Goal: Task Accomplishment & Management: Manage account settings

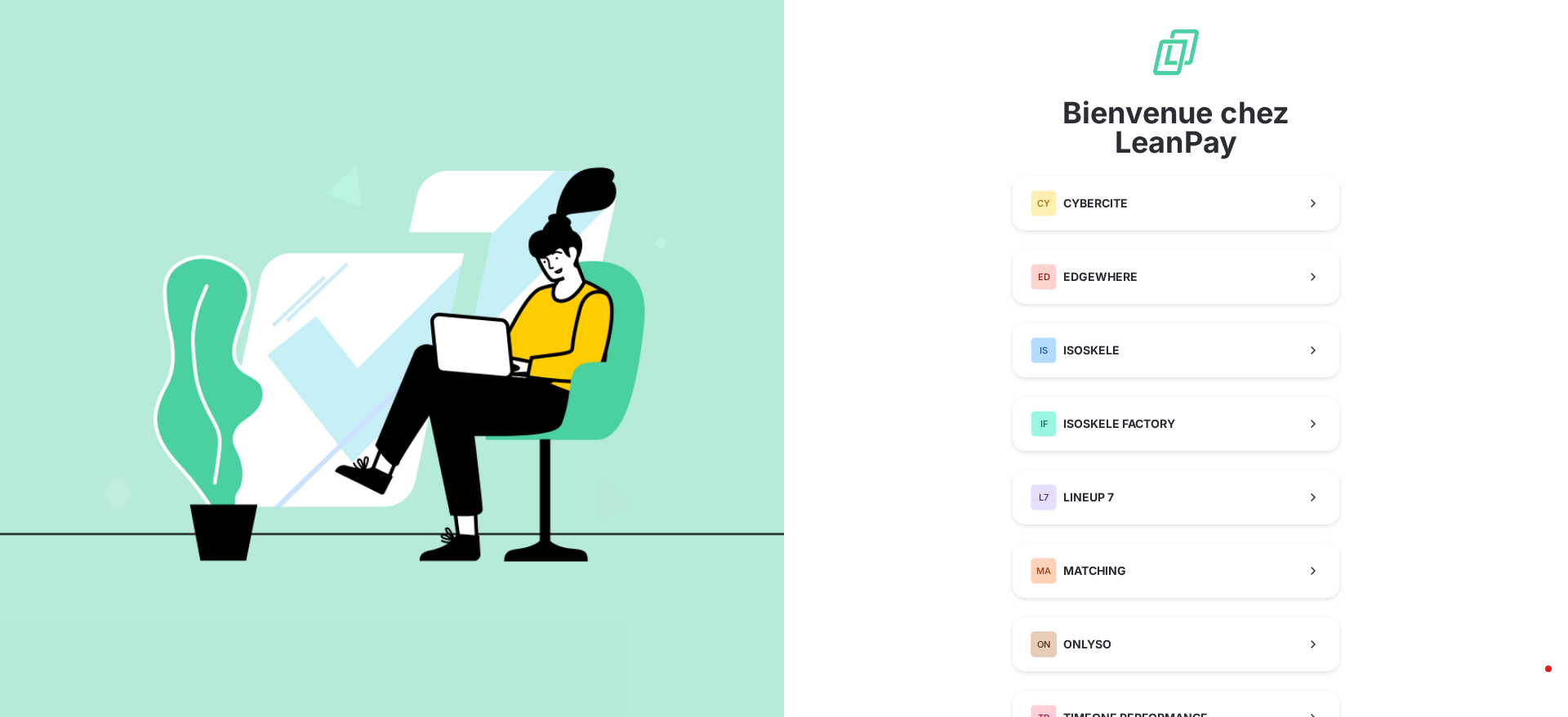
scroll to position [157, 0]
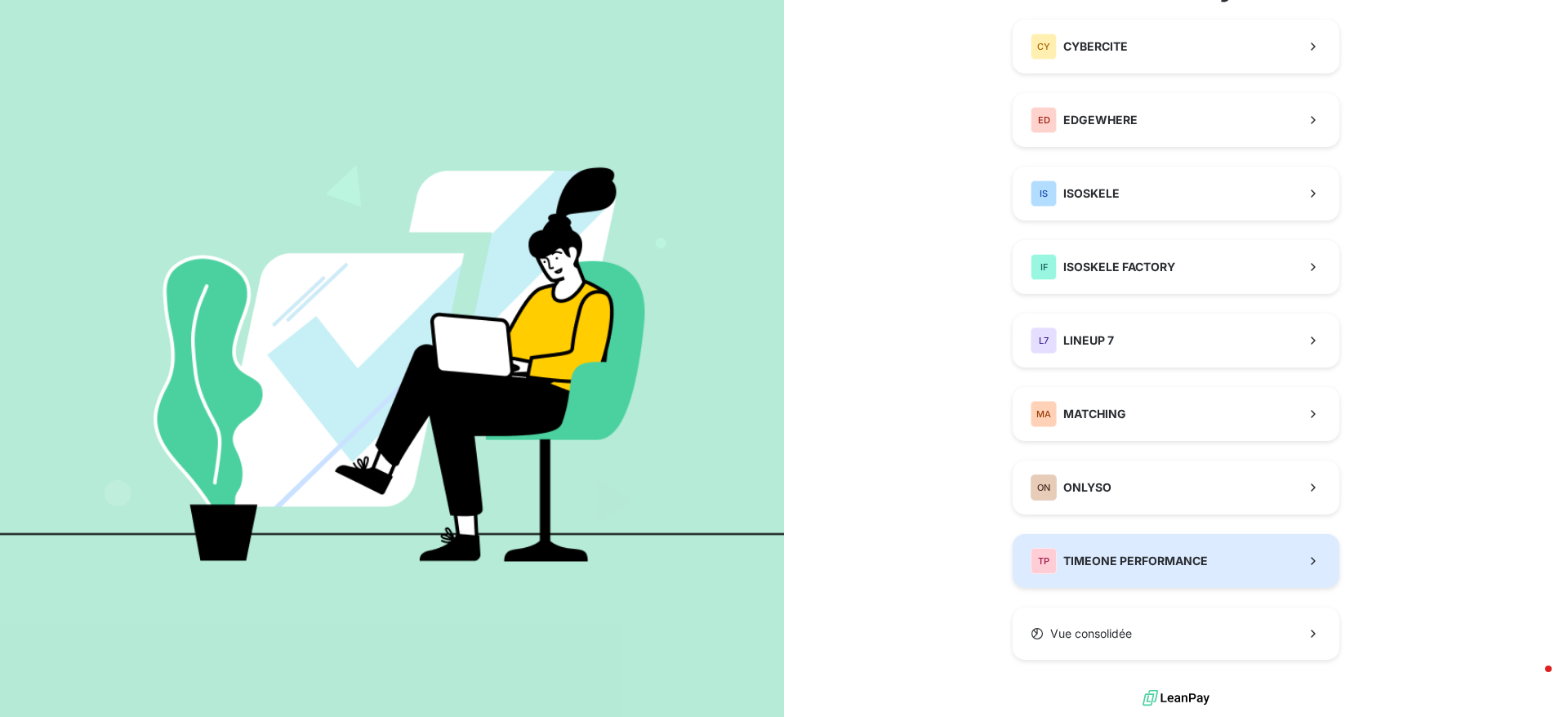
click at [1139, 567] on span "TIMEONE PERFORMANCE" at bounding box center [1135, 562] width 145 height 17
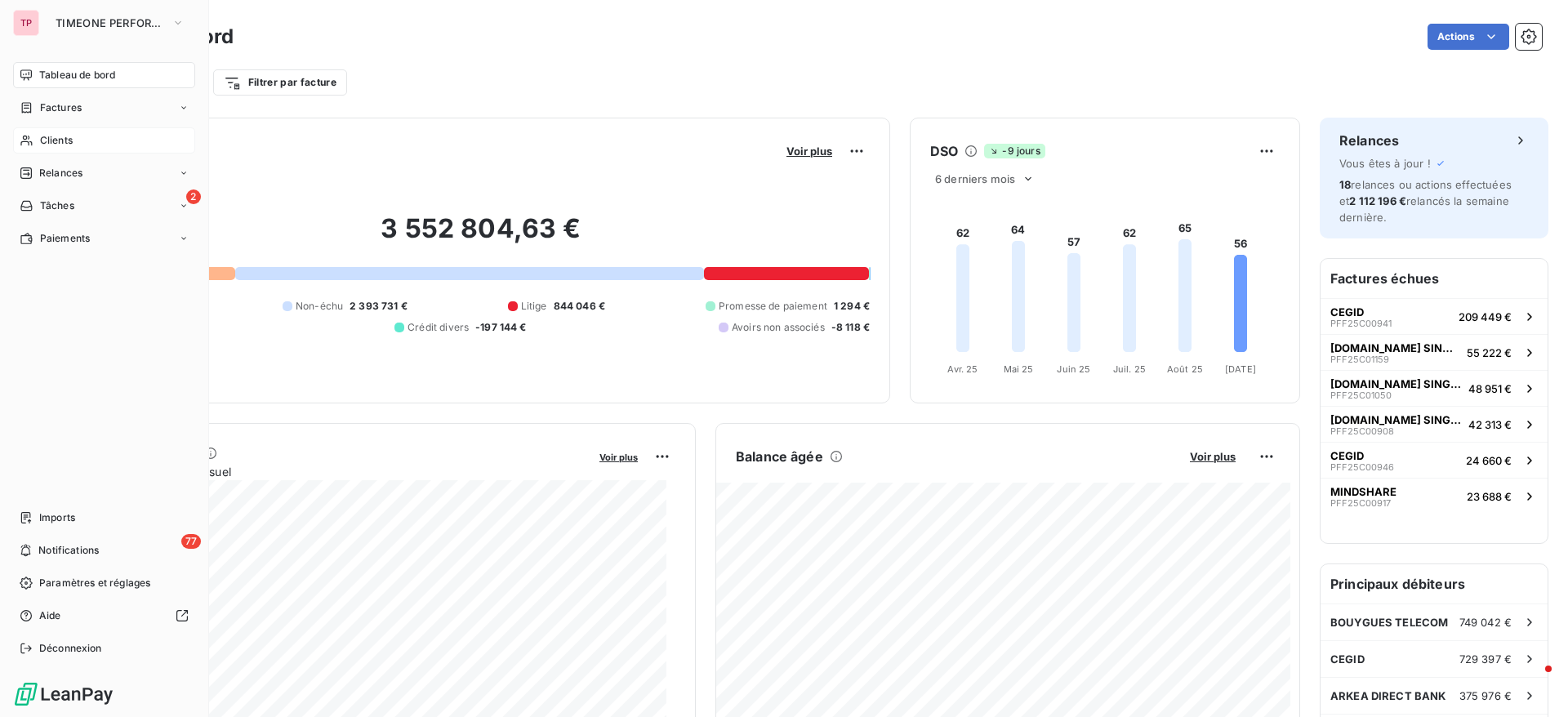
click at [67, 127] on div "Clients" at bounding box center [104, 140] width 182 height 26
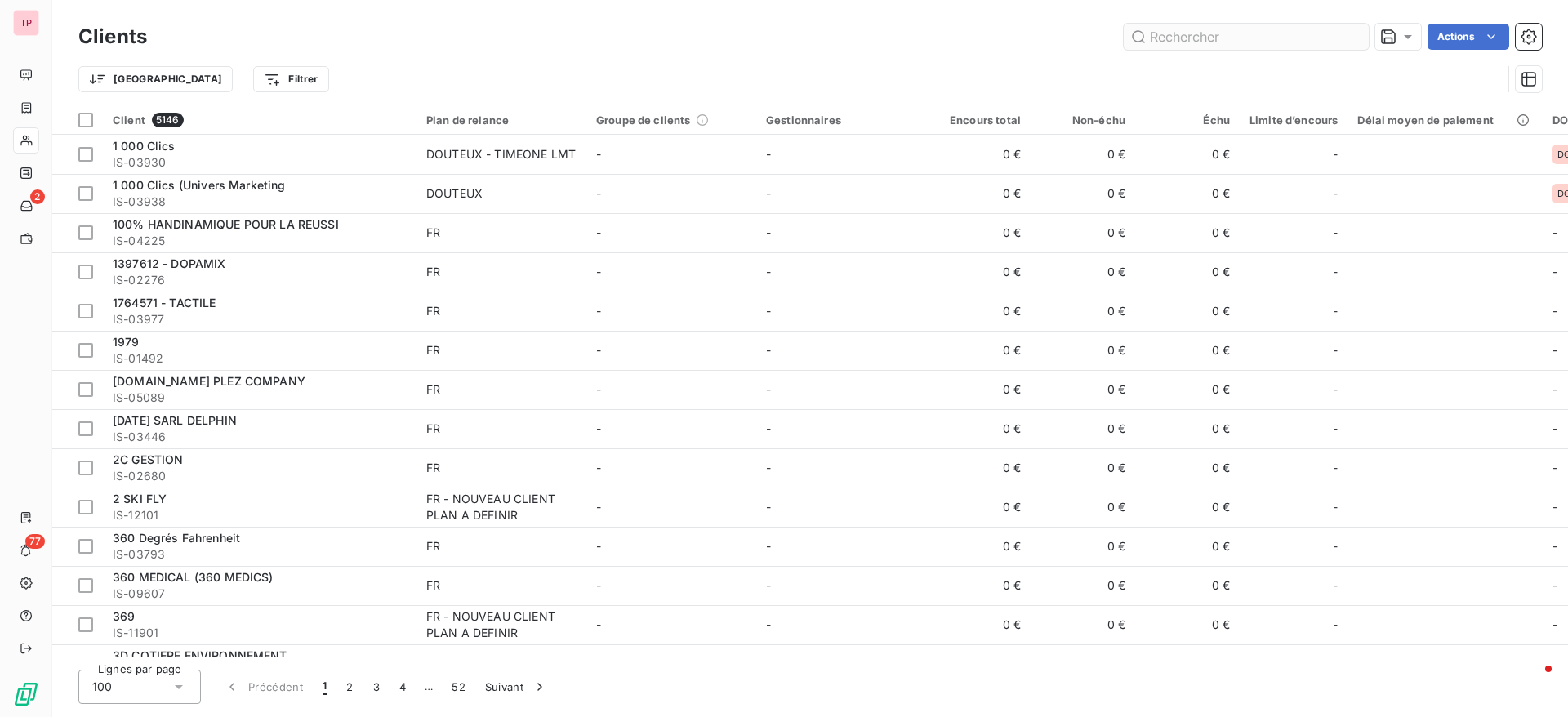
click at [1193, 47] on input "text" at bounding box center [1246, 37] width 245 height 26
click at [1164, 45] on input "text" at bounding box center [1246, 37] width 245 height 26
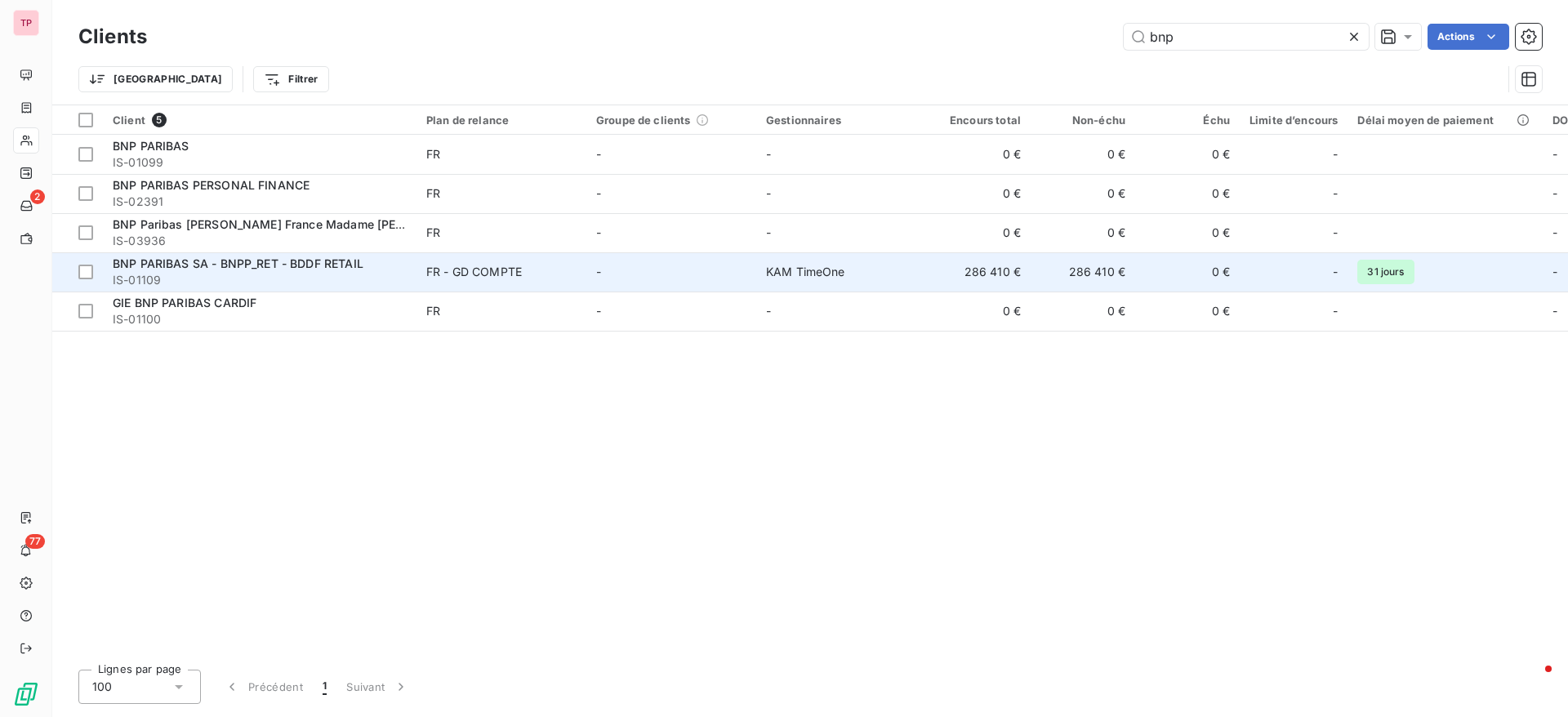
type input "bnp"
click at [436, 282] on td "FR - GD COMPTE" at bounding box center [501, 272] width 170 height 39
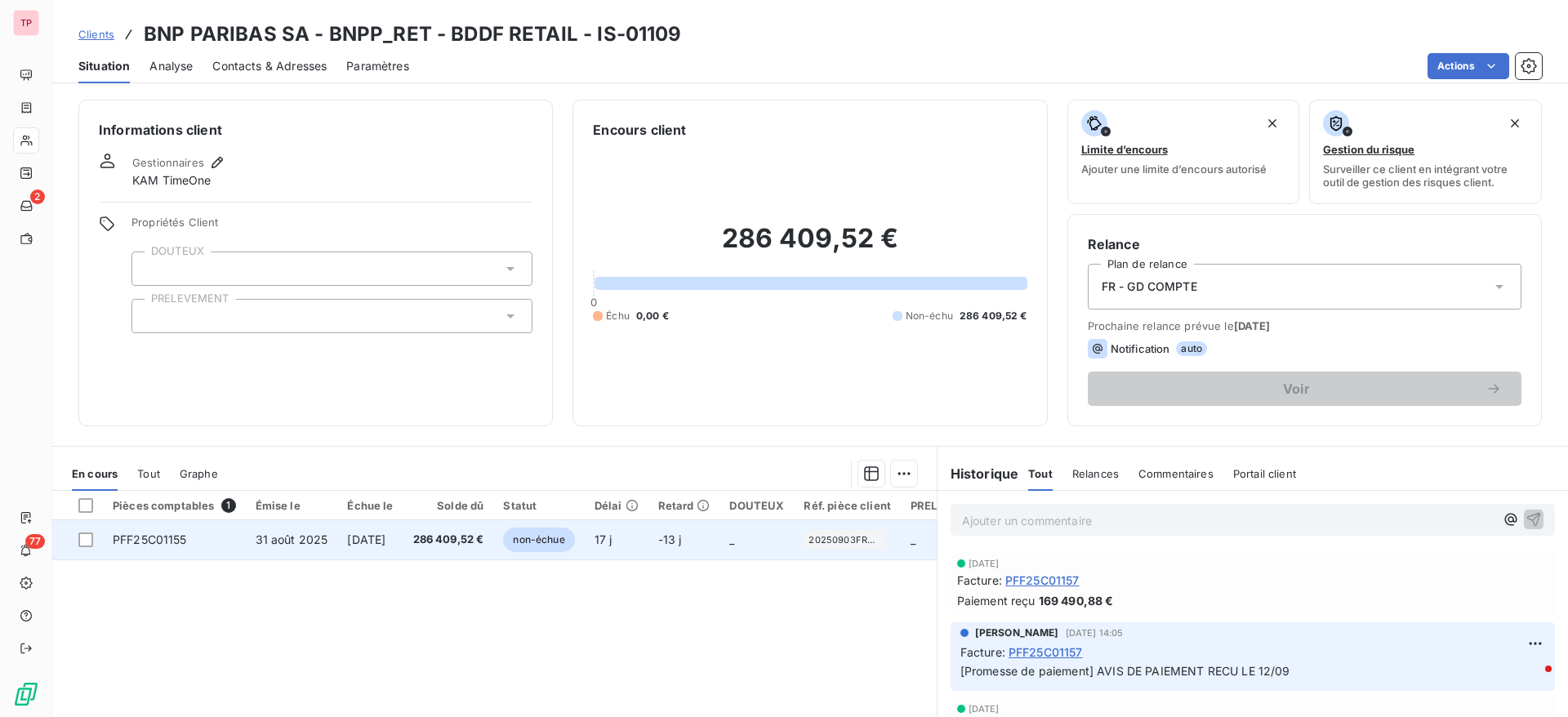
click at [95, 538] on td at bounding box center [77, 539] width 51 height 39
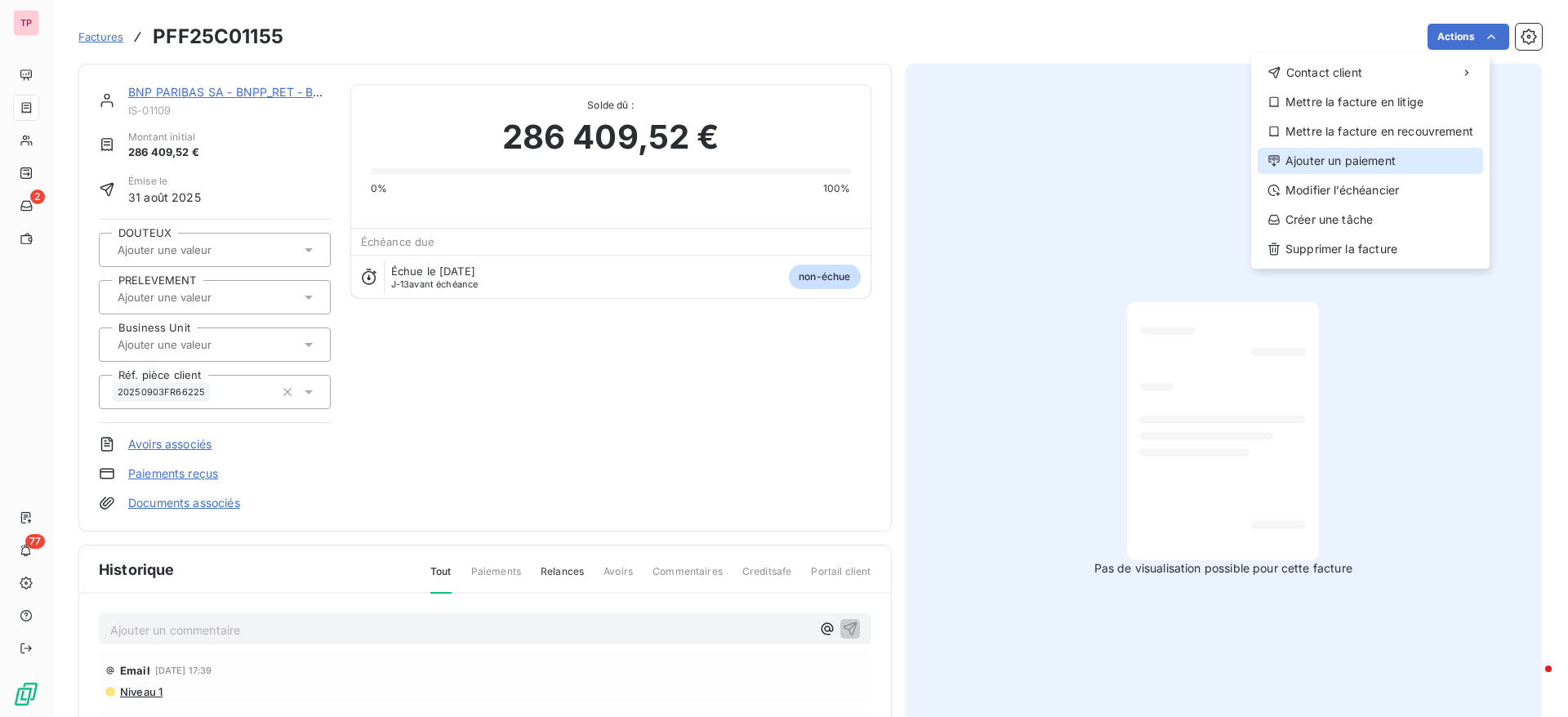
click at [1340, 171] on div "Ajouter un paiement" at bounding box center [1370, 160] width 225 height 26
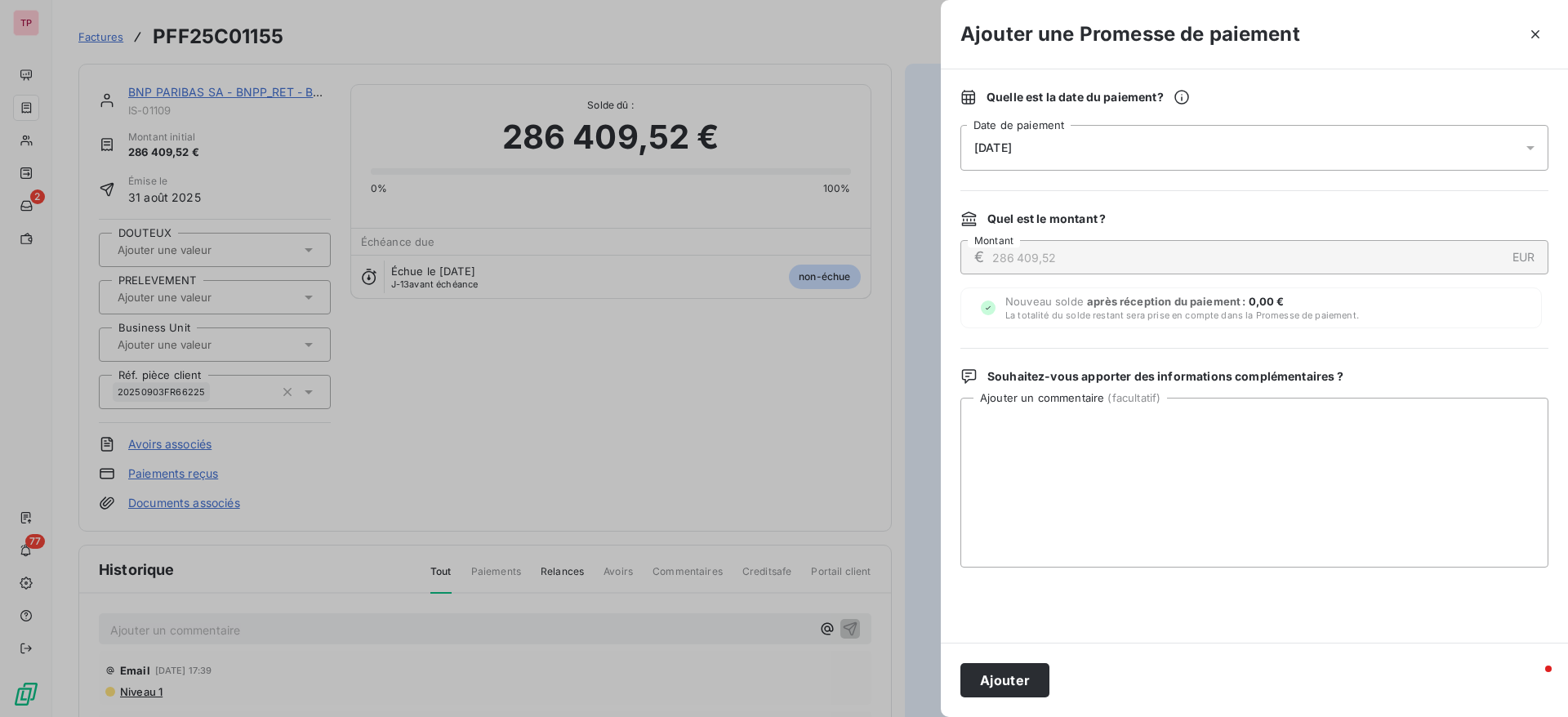
click at [1067, 143] on div "[DATE]" at bounding box center [1254, 147] width 588 height 46
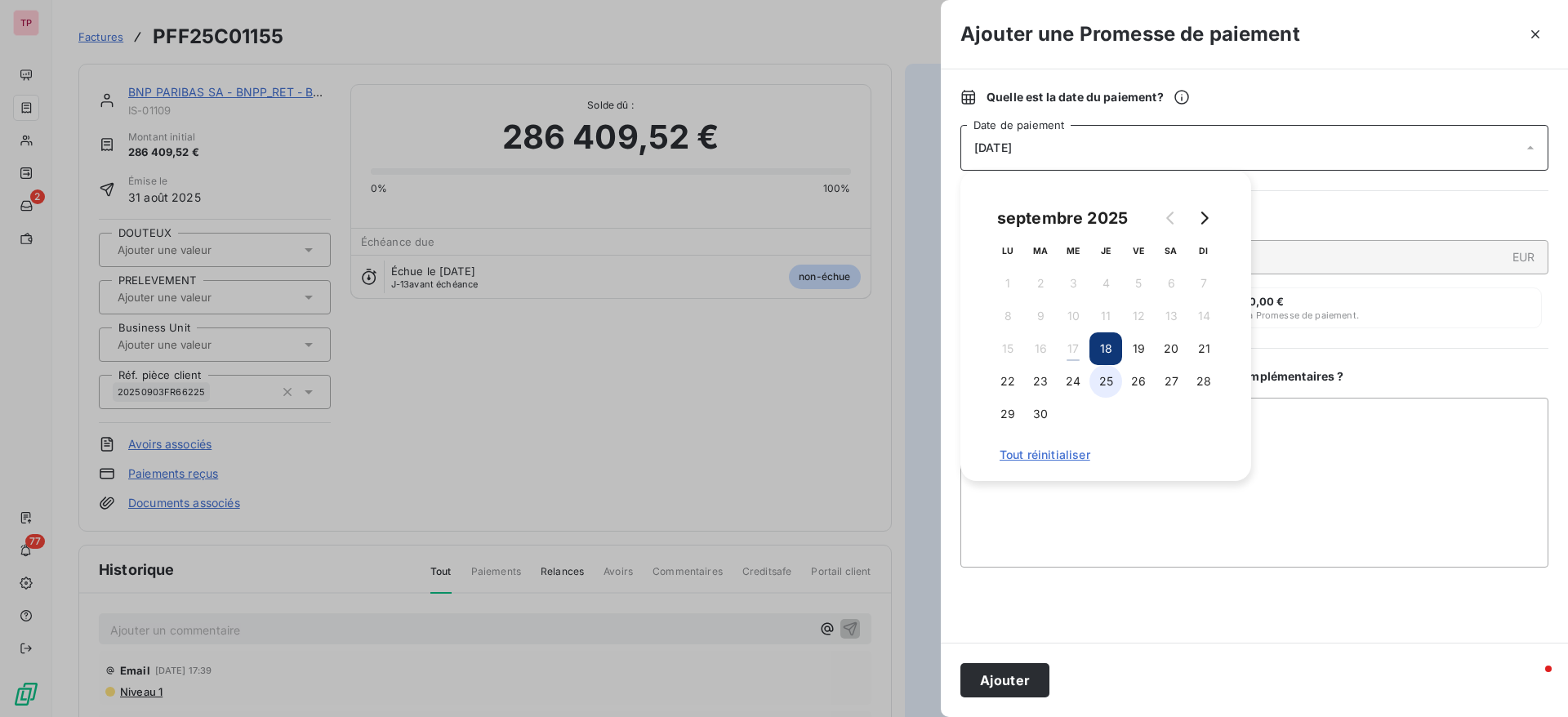
click at [1113, 382] on button "25" at bounding box center [1105, 381] width 32 height 32
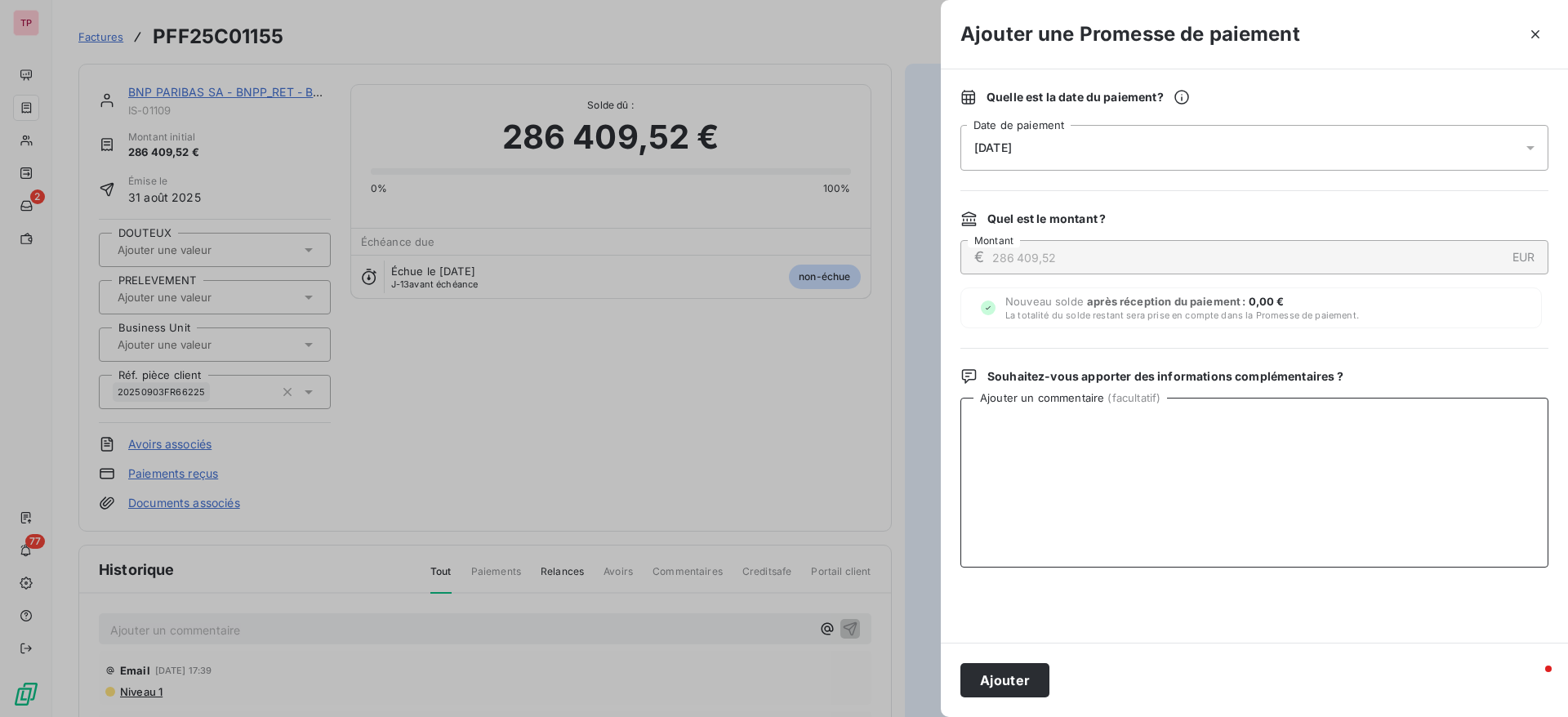
click at [1270, 496] on textarea "Ajouter un commentaire ( facultatif )" at bounding box center [1254, 483] width 588 height 170
type textarea "AVIS DE VIREMENT RECU LE 17/09"
click at [985, 663] on button "Ajouter" at bounding box center [1004, 680] width 89 height 34
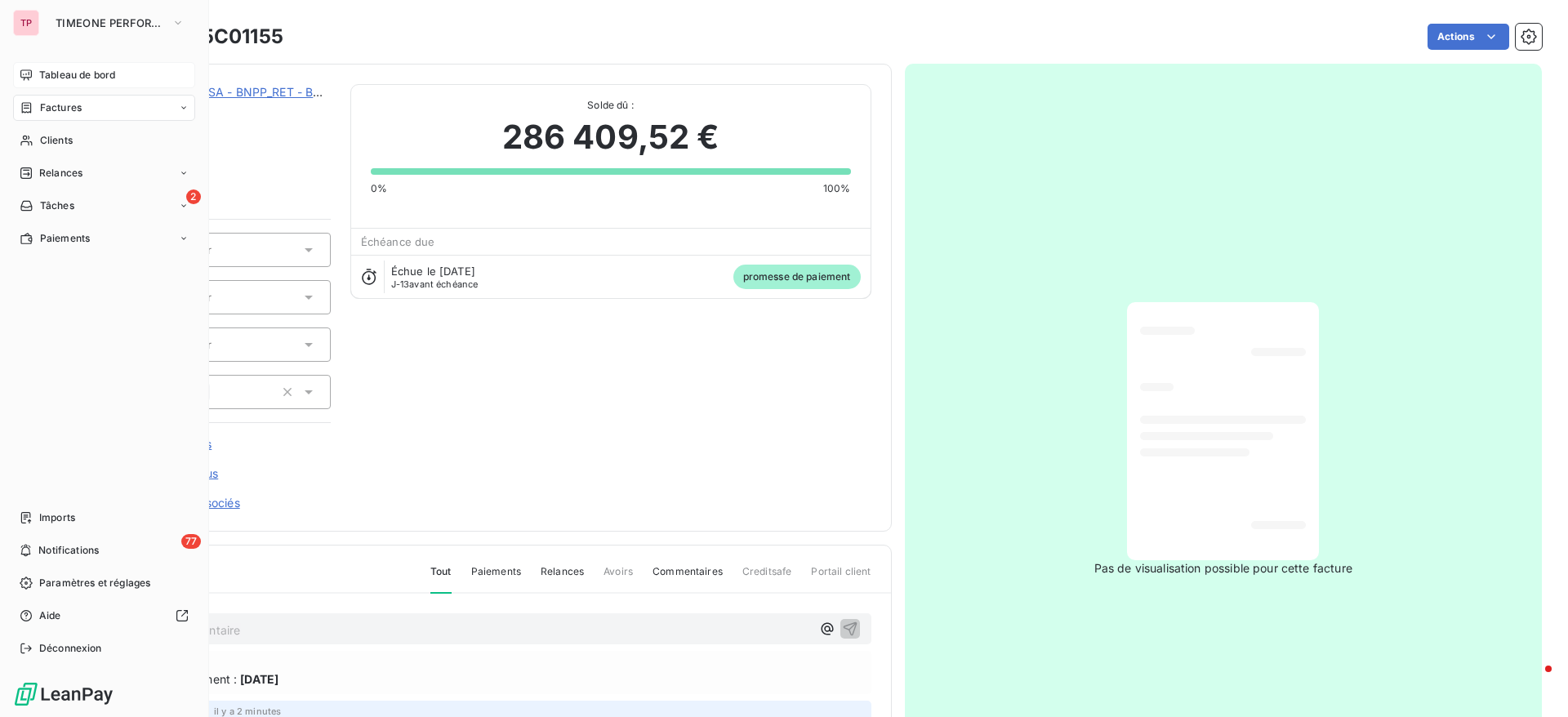
click at [68, 80] on span "Tableau de bord" at bounding box center [76, 76] width 76 height 15
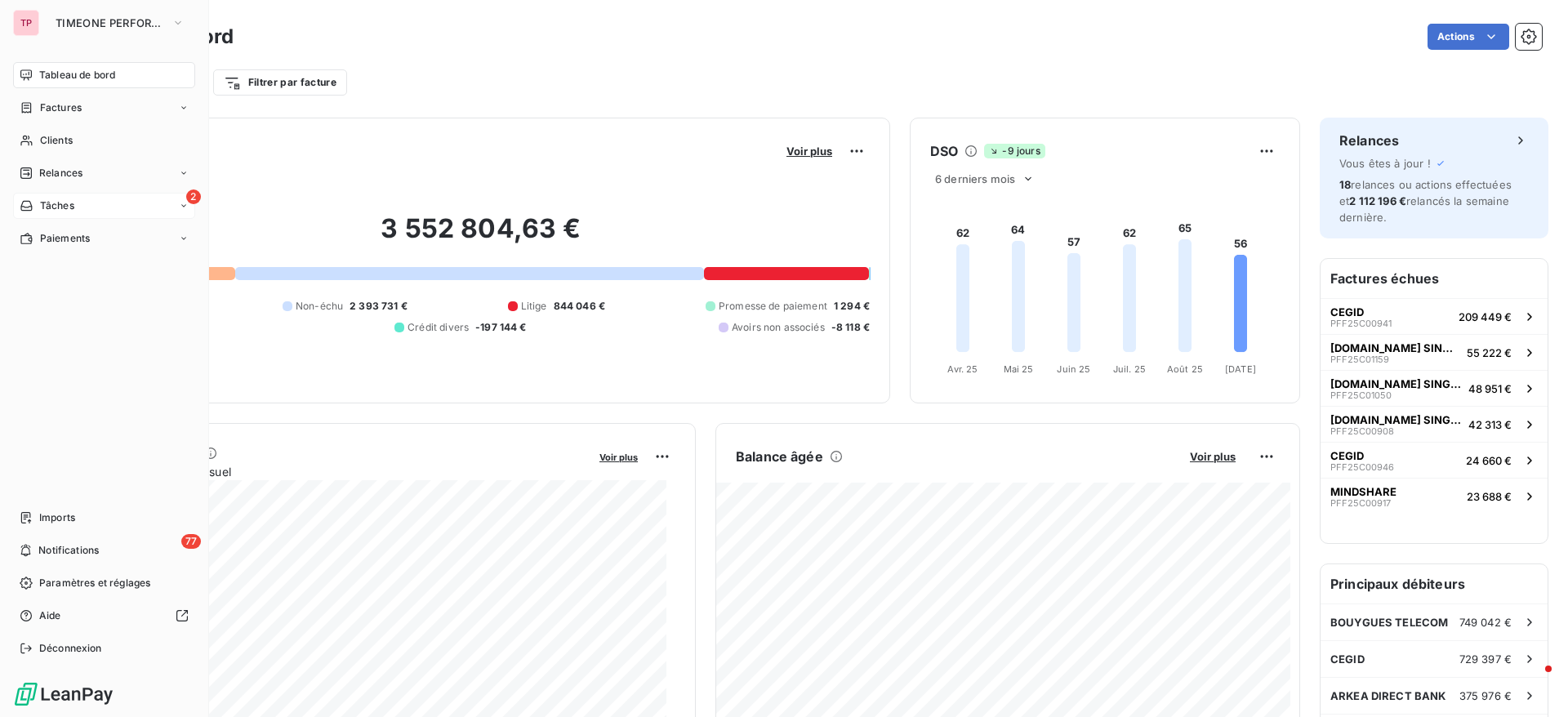
click at [51, 205] on span "Tâches" at bounding box center [56, 206] width 34 height 15
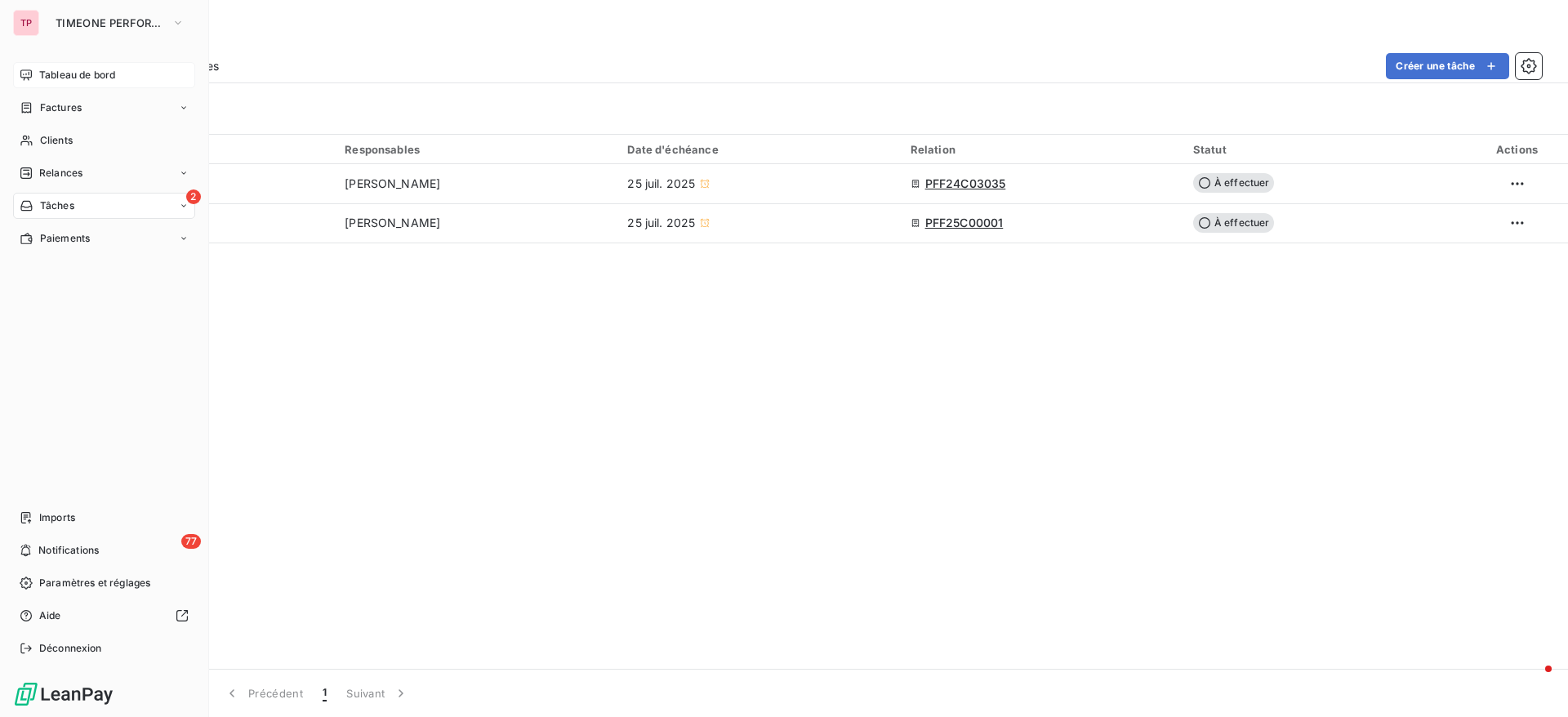
click at [79, 90] on nav "Tableau de bord Factures Clients Relances 2 Tâches Paiements" at bounding box center [104, 157] width 182 height 189
click at [76, 76] on span "Tableau de bord" at bounding box center [76, 76] width 76 height 15
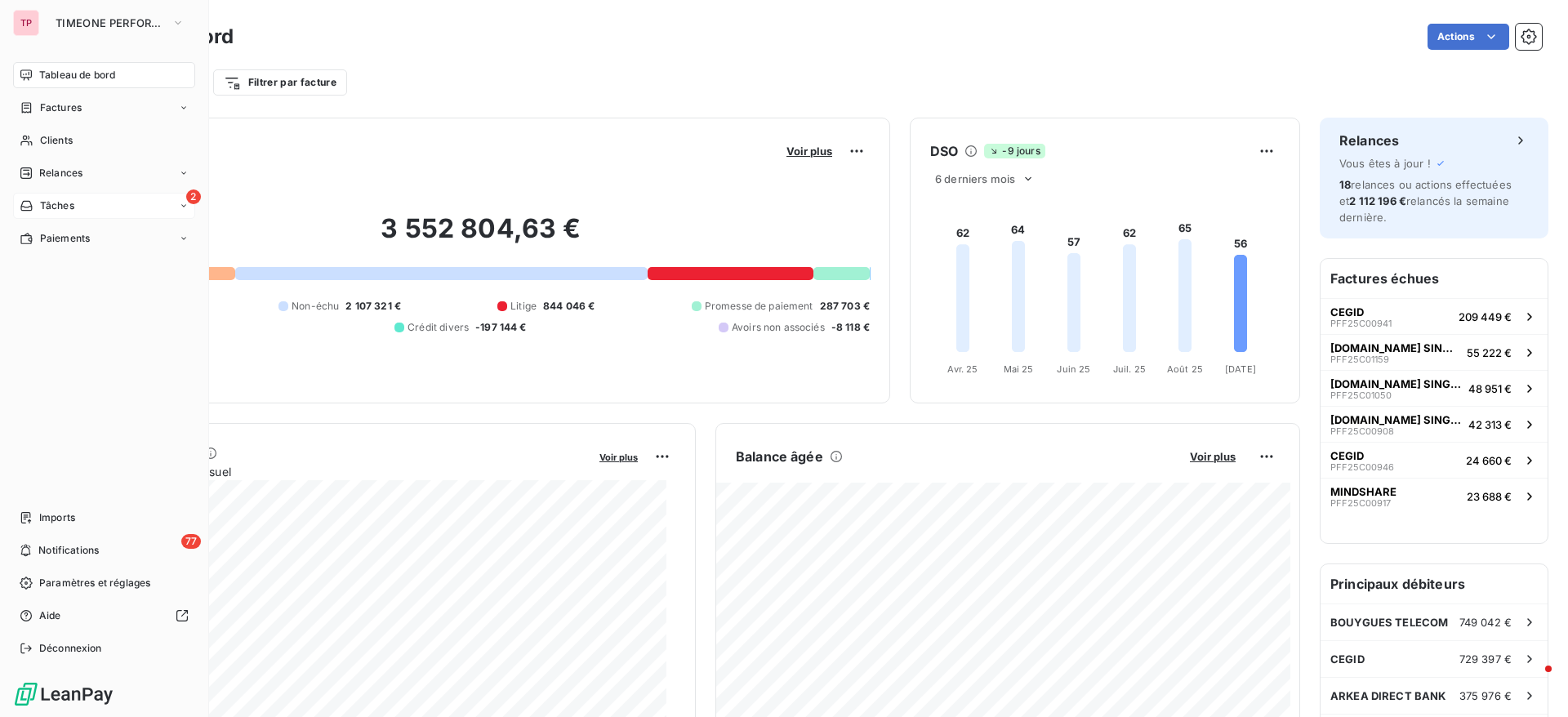
click at [52, 218] on div "2 Tâches" at bounding box center [104, 205] width 182 height 26
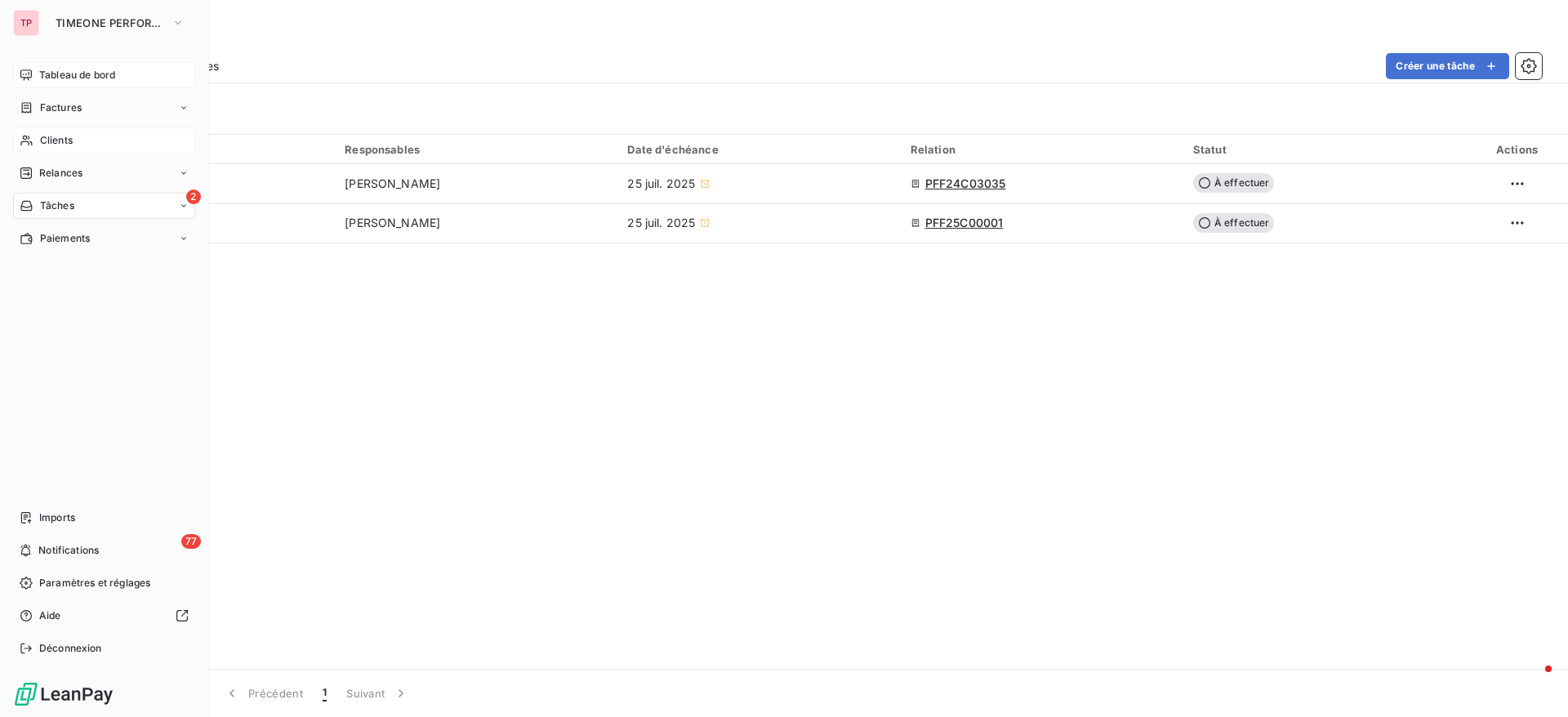
click at [73, 136] on span "Clients" at bounding box center [56, 140] width 32 height 15
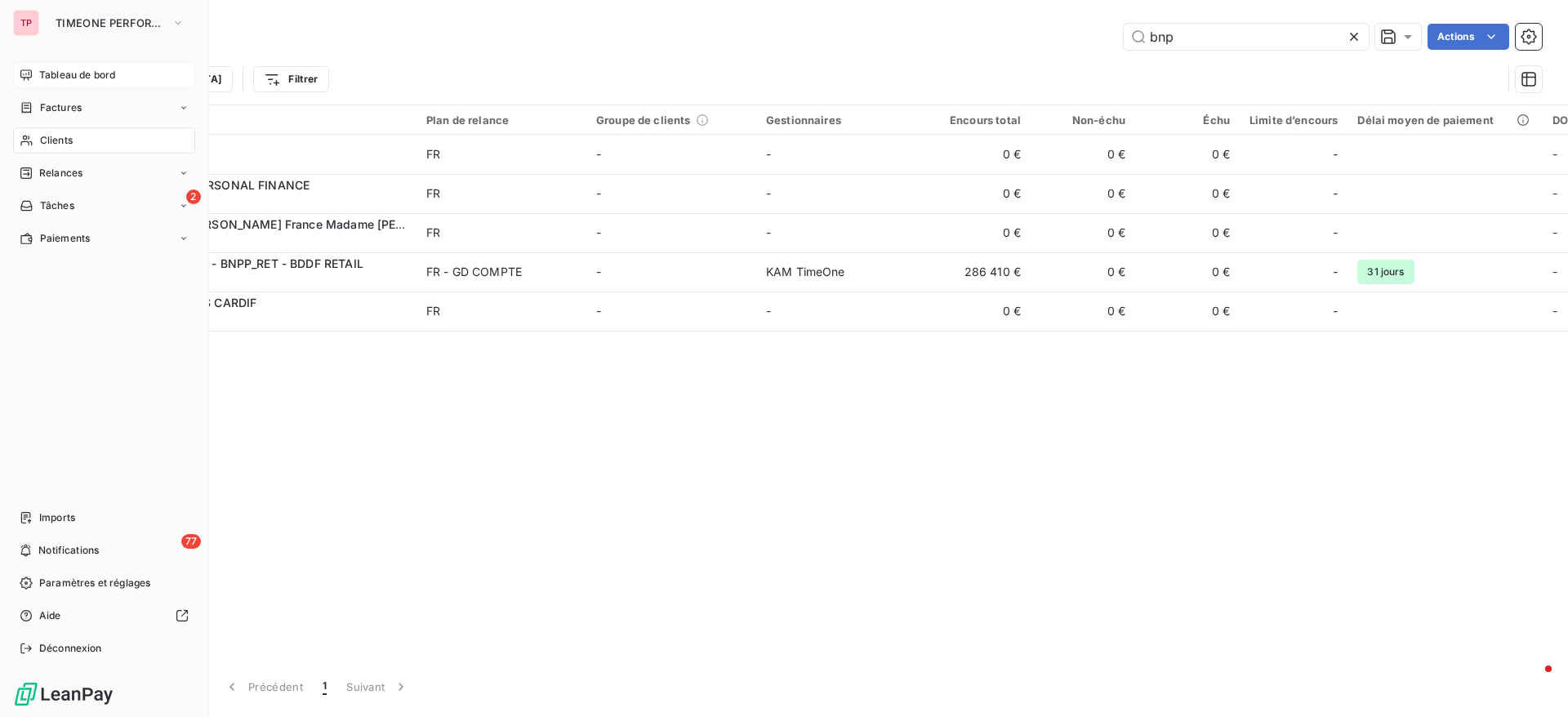
click at [61, 203] on span "Tâches" at bounding box center [56, 206] width 34 height 15
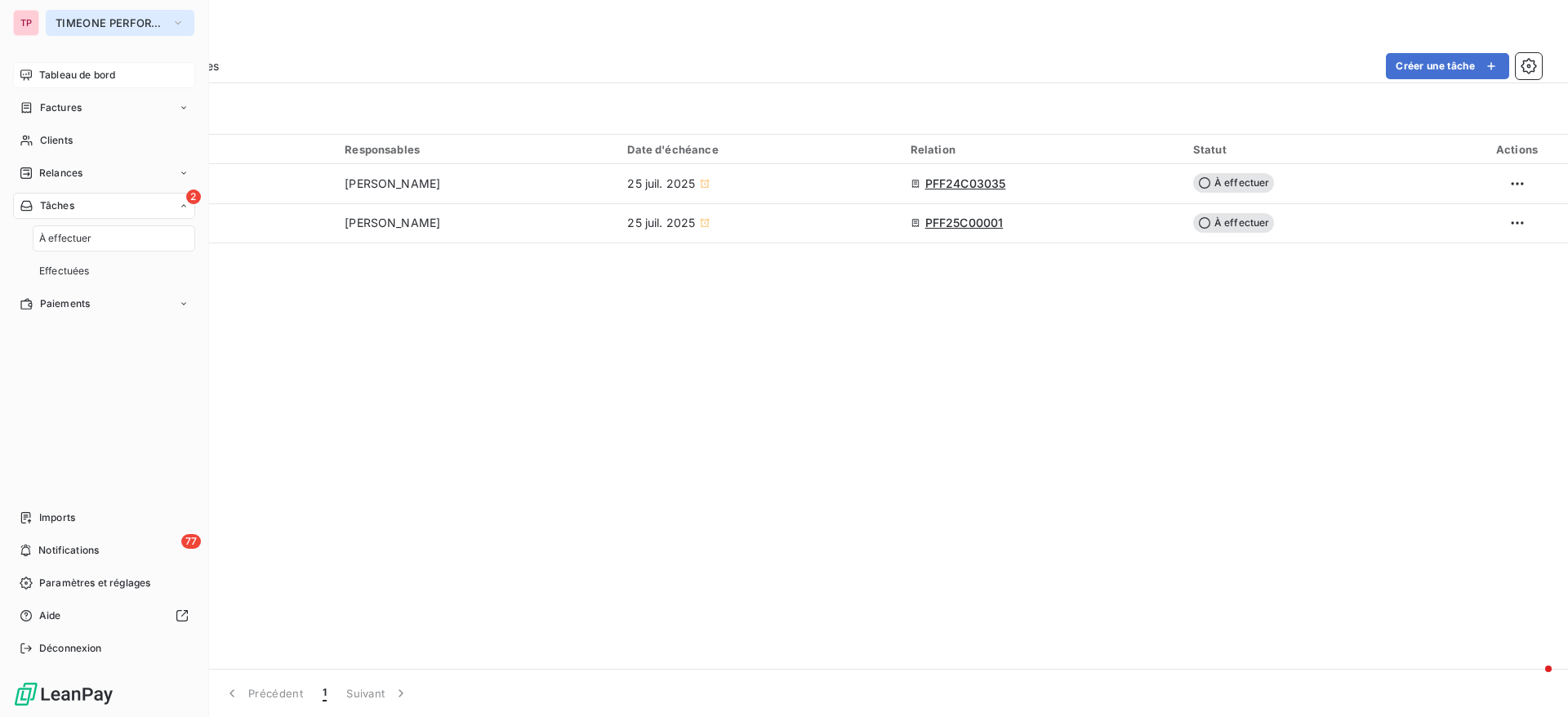
click at [87, 34] on button "TIMEONE PERFORMANCE" at bounding box center [120, 22] width 149 height 26
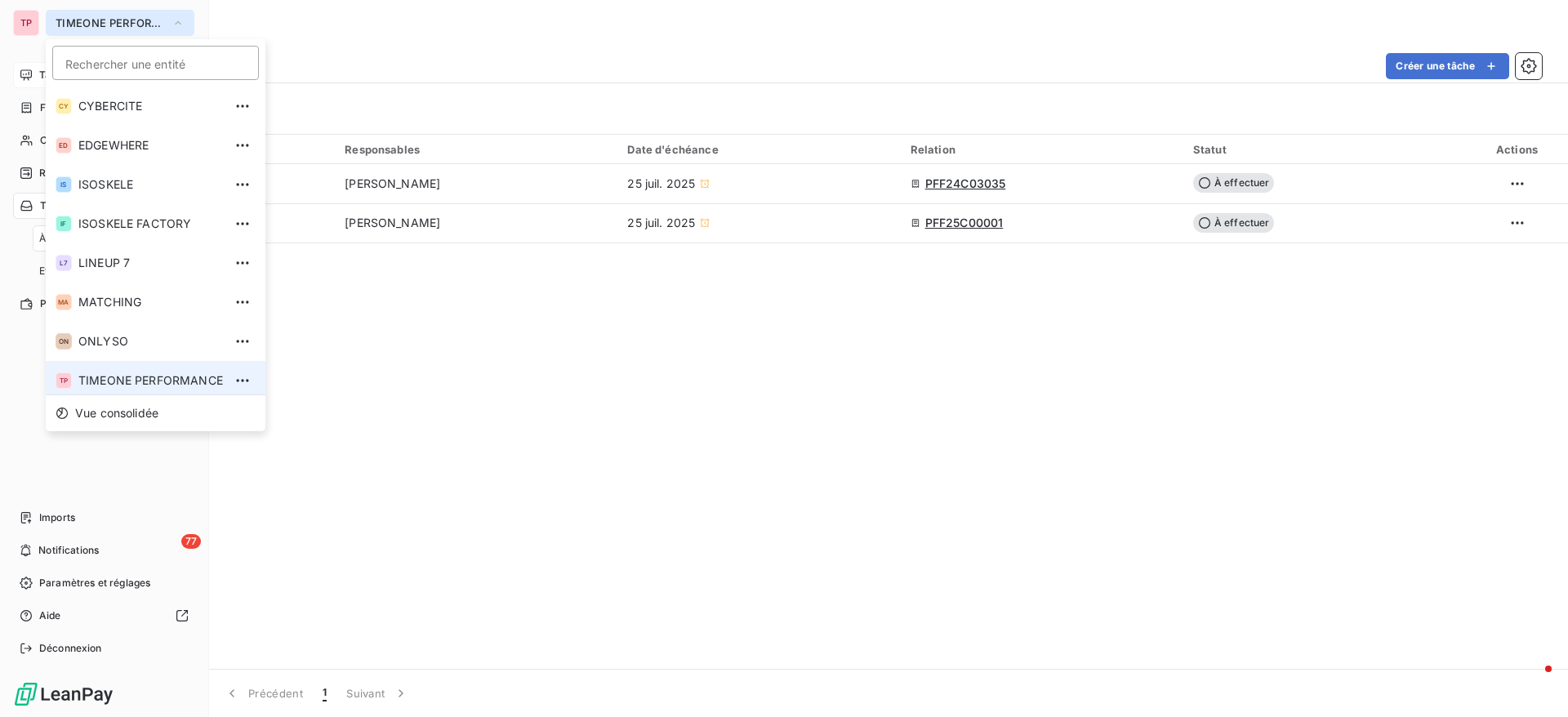
scroll to position [6, 0]
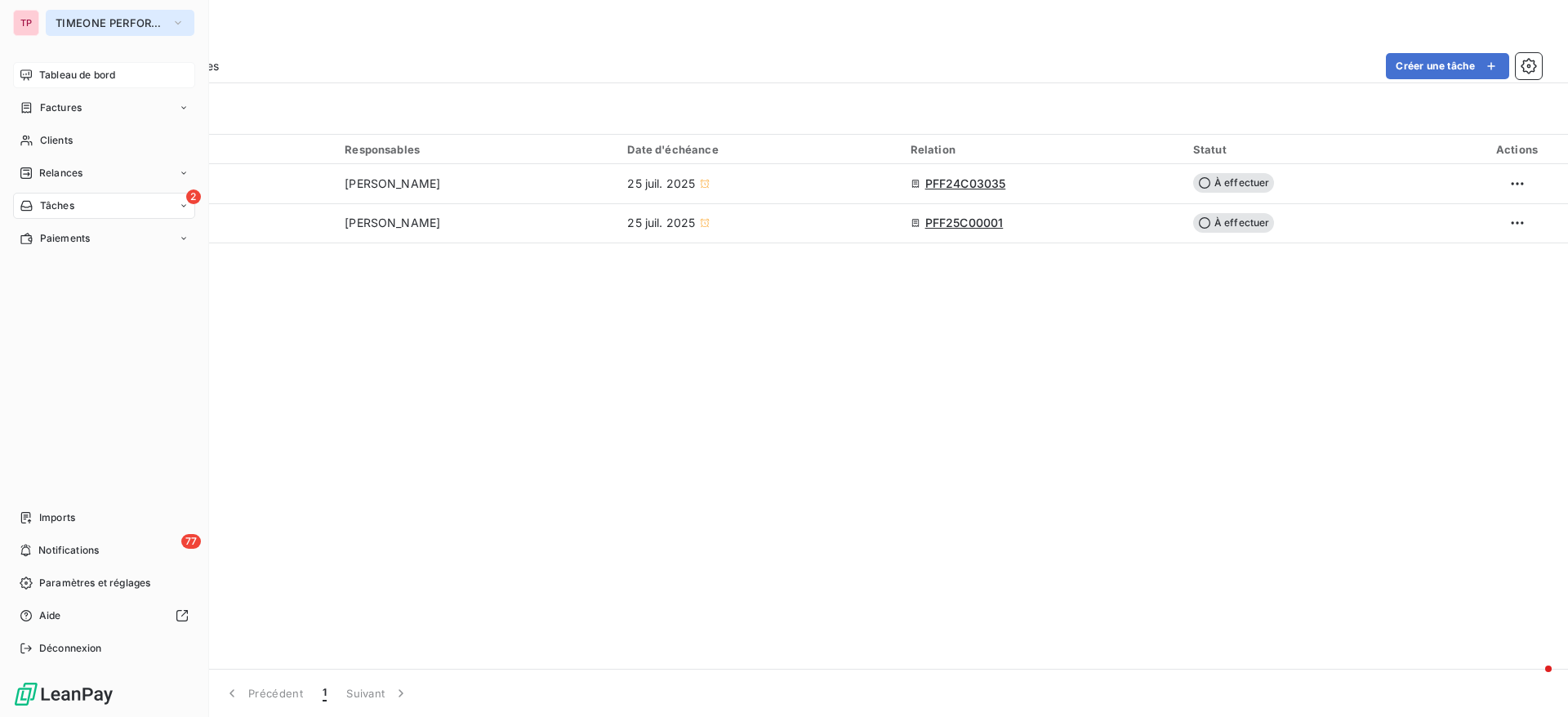
click at [95, 13] on button "TIMEONE PERFORMANCE" at bounding box center [120, 22] width 149 height 26
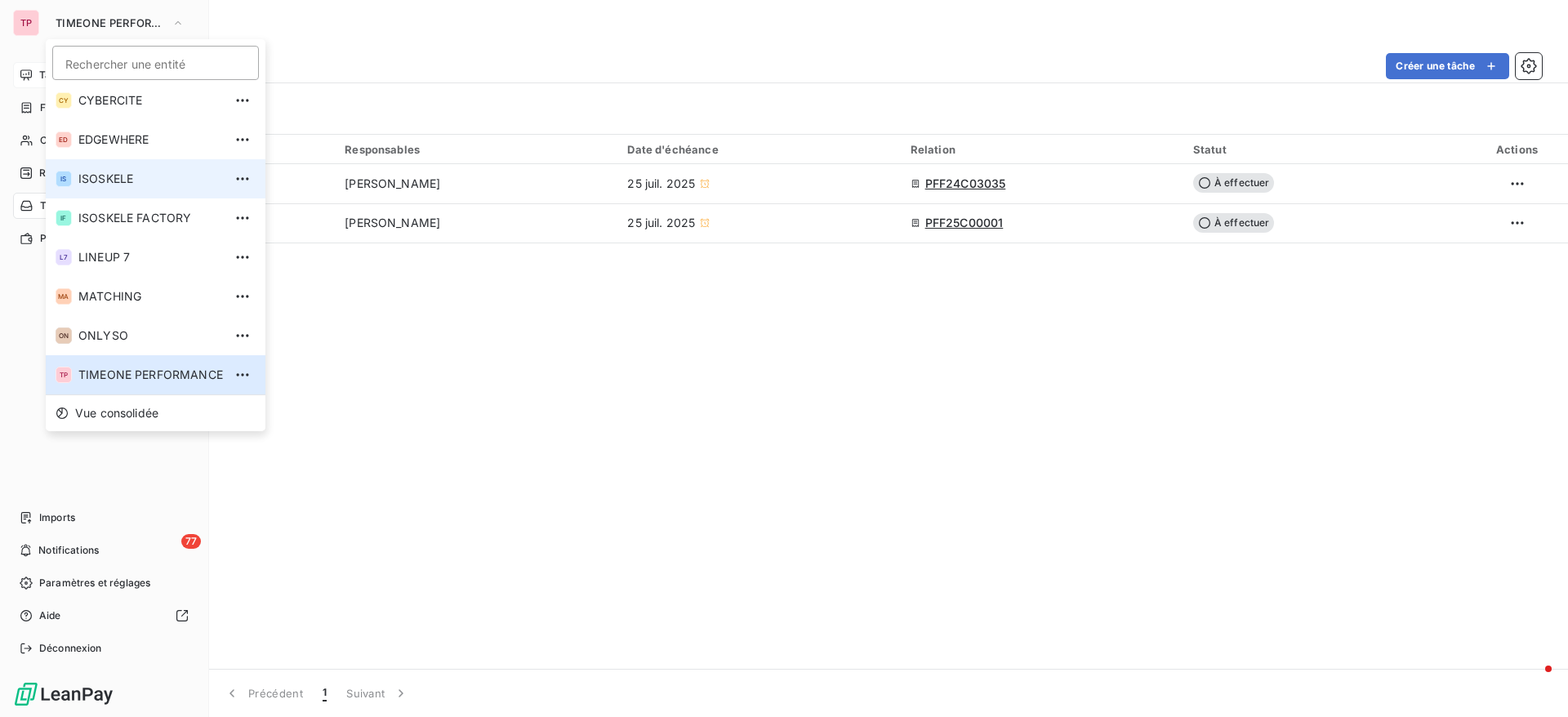
click at [112, 179] on span "ISOSKELE" at bounding box center [150, 179] width 145 height 17
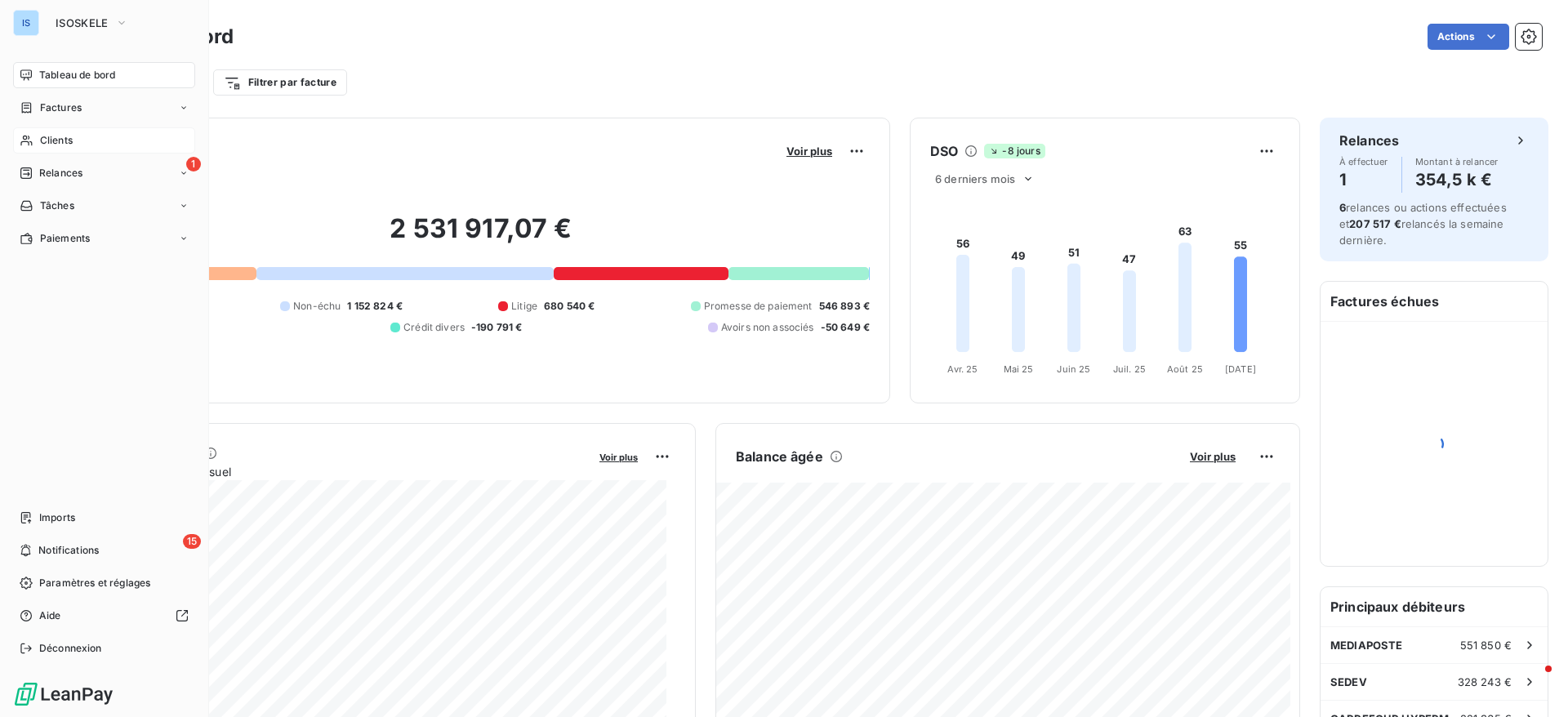
click at [59, 138] on span "Clients" at bounding box center [56, 140] width 32 height 15
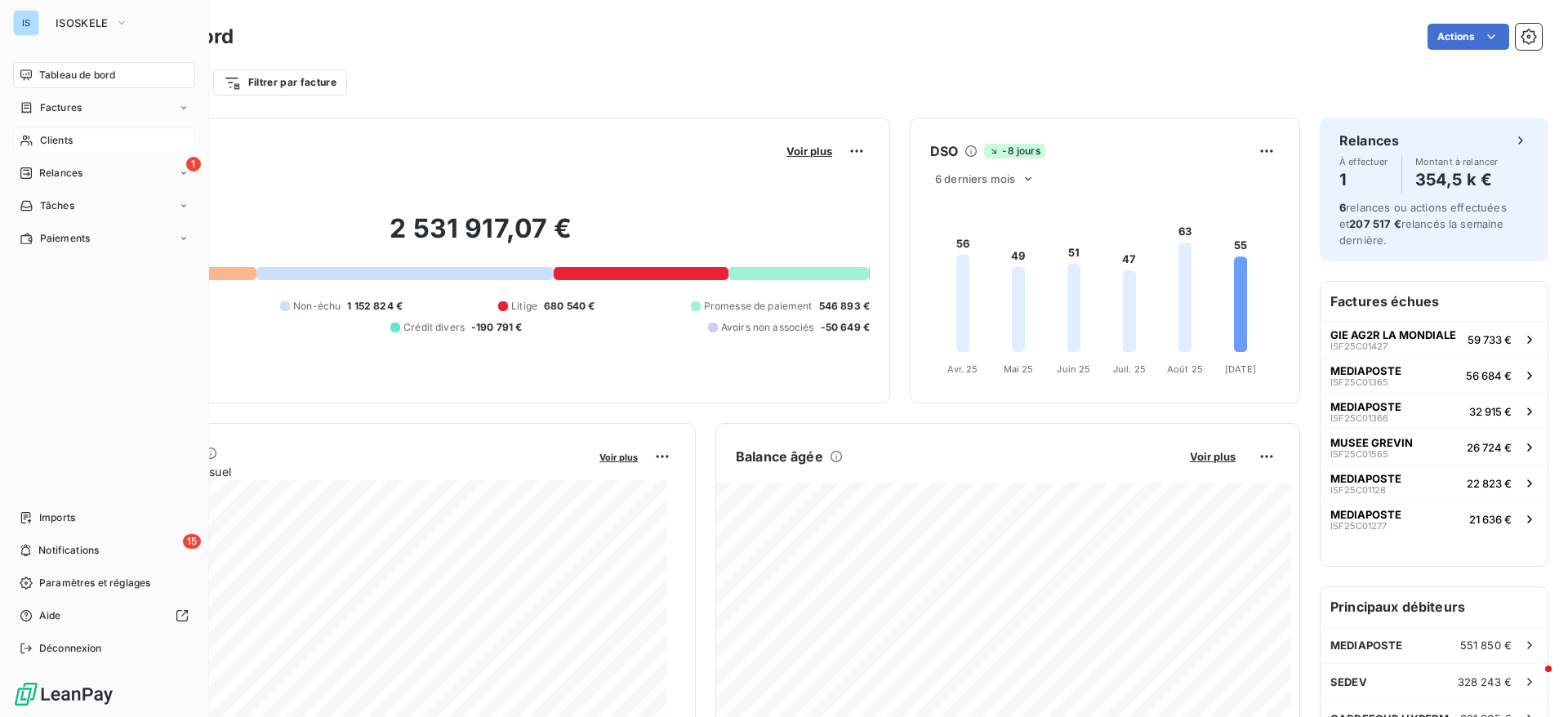
click at [59, 138] on span "Clients" at bounding box center [56, 140] width 32 height 15
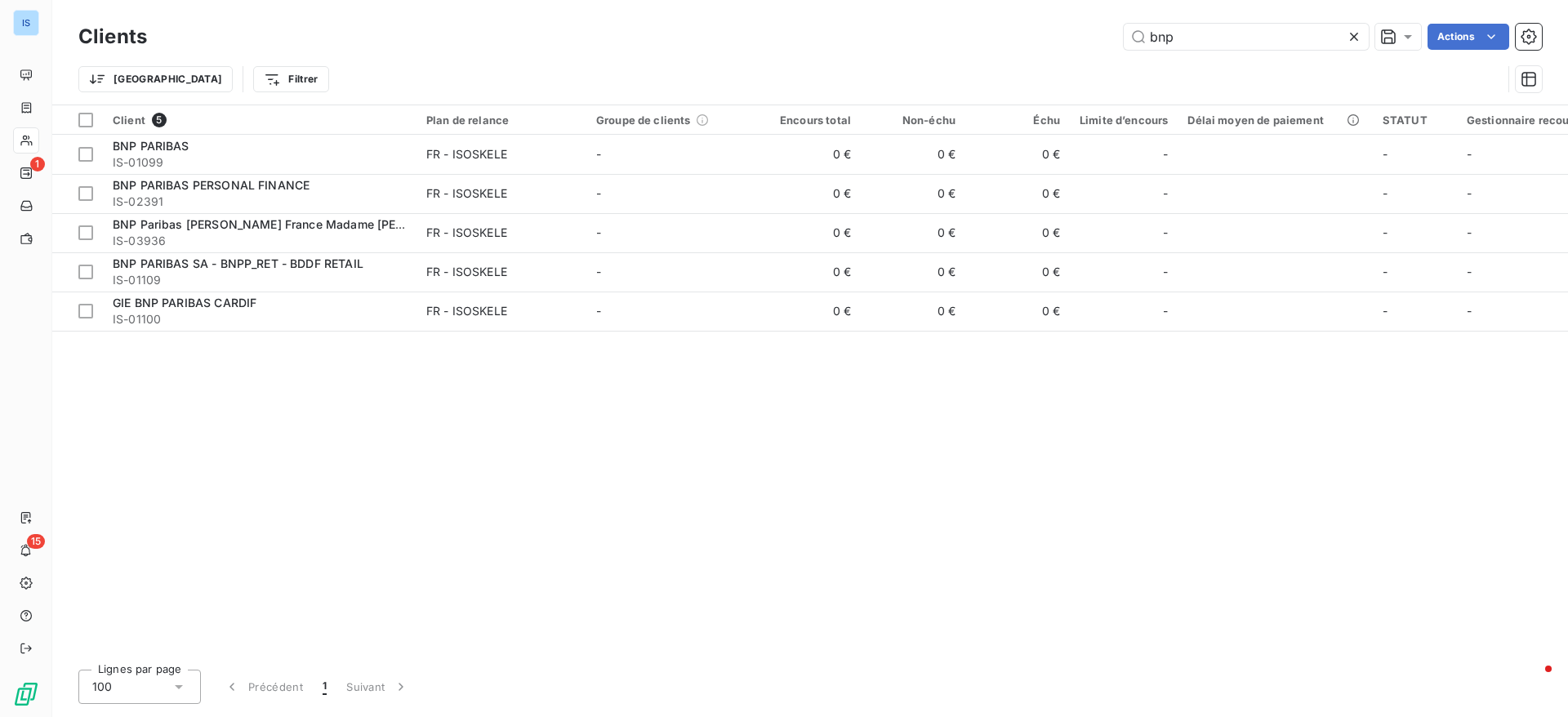
drag, startPoint x: 1211, startPoint y: 39, endPoint x: 1069, endPoint y: 52, distance: 142.6
click at [1069, 52] on div "Clients bnp Actions" at bounding box center [810, 37] width 1463 height 34
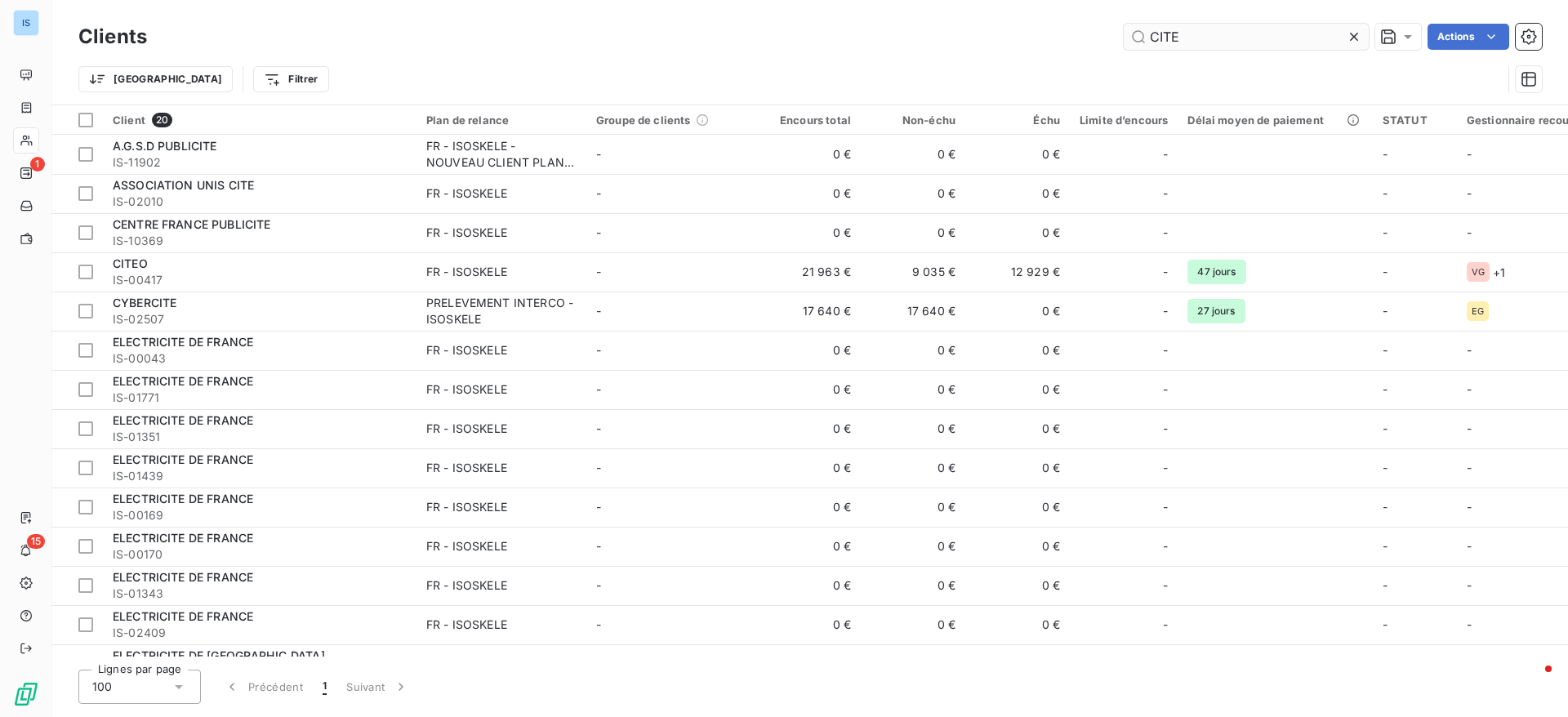
click at [1178, 44] on input "CITE" at bounding box center [1246, 37] width 245 height 26
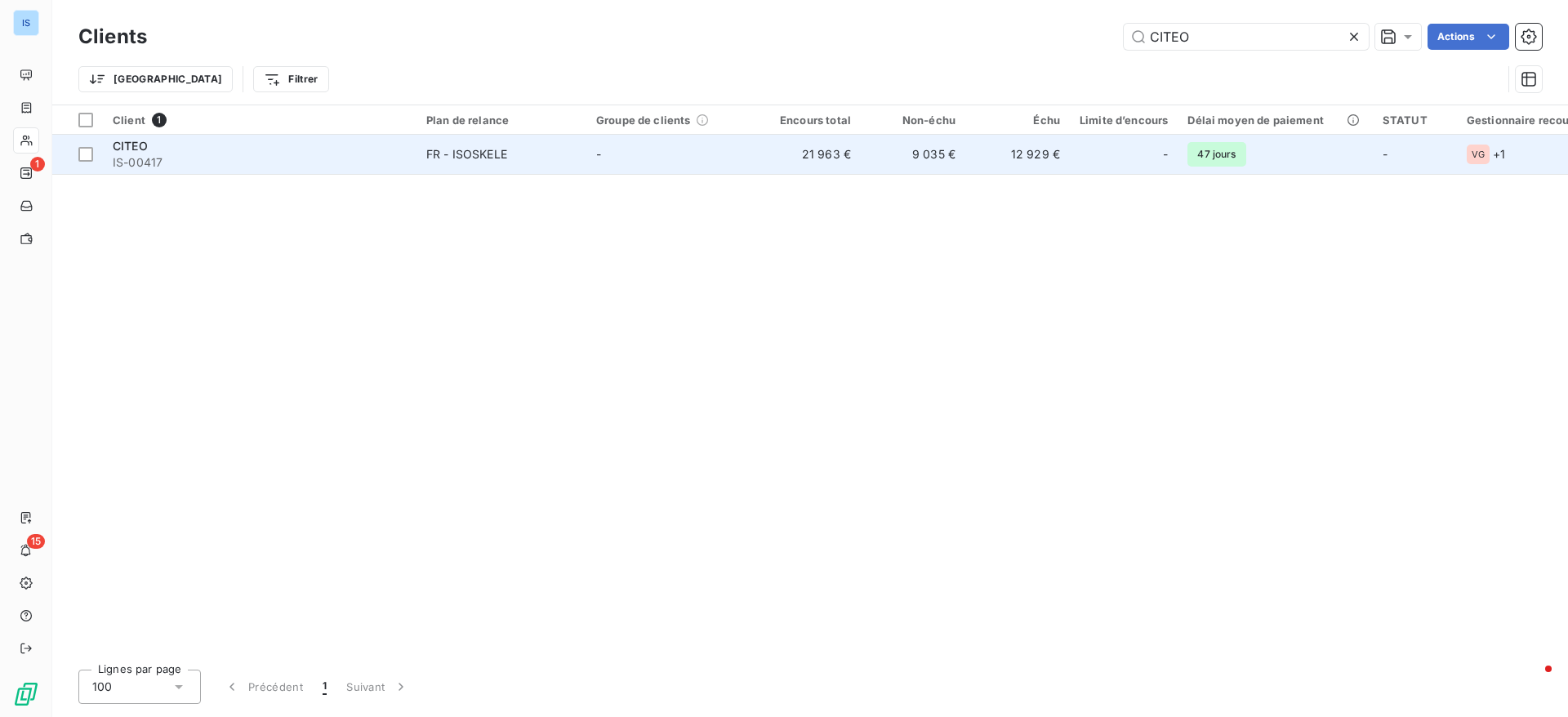
type input "CITEO"
click at [154, 156] on span "IS-00417" at bounding box center [260, 163] width 294 height 17
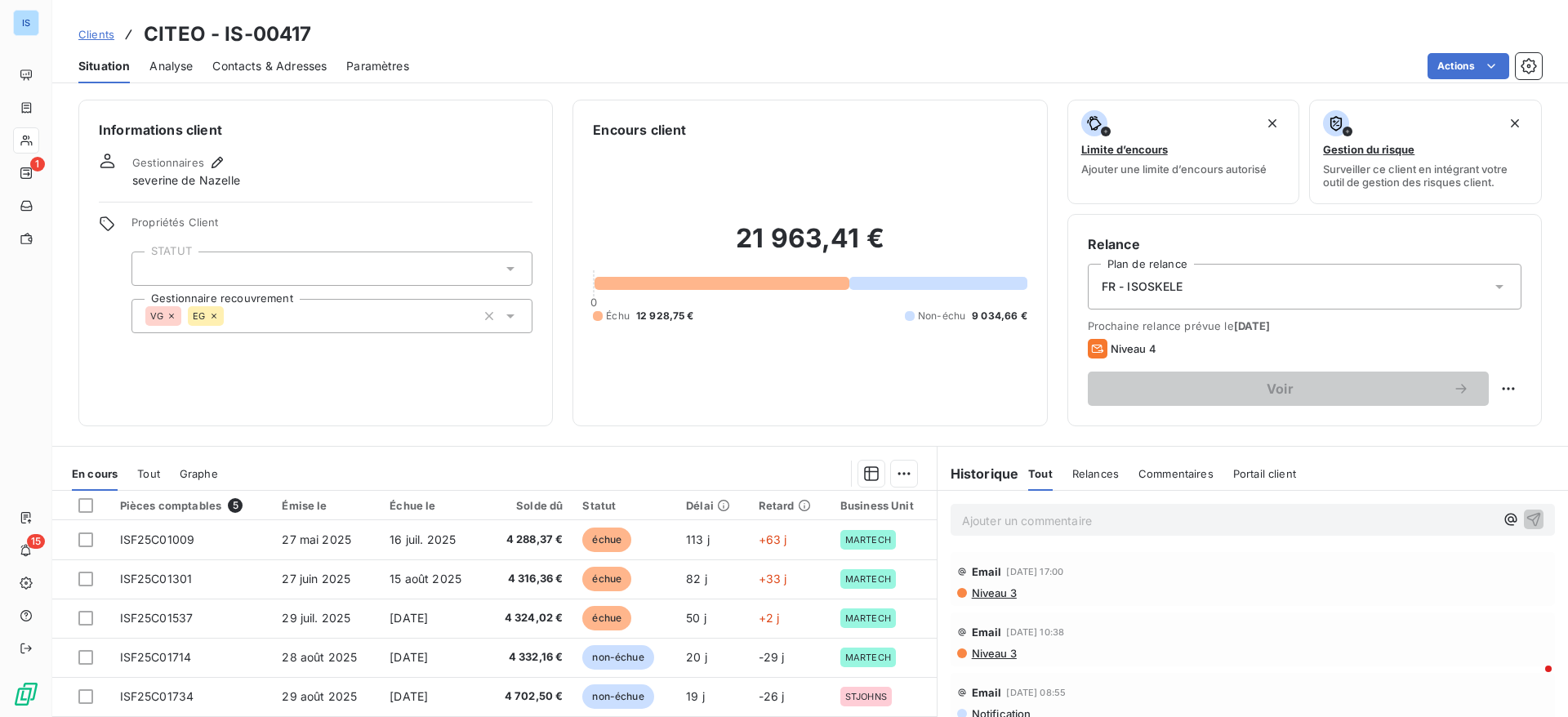
scroll to position [137, 0]
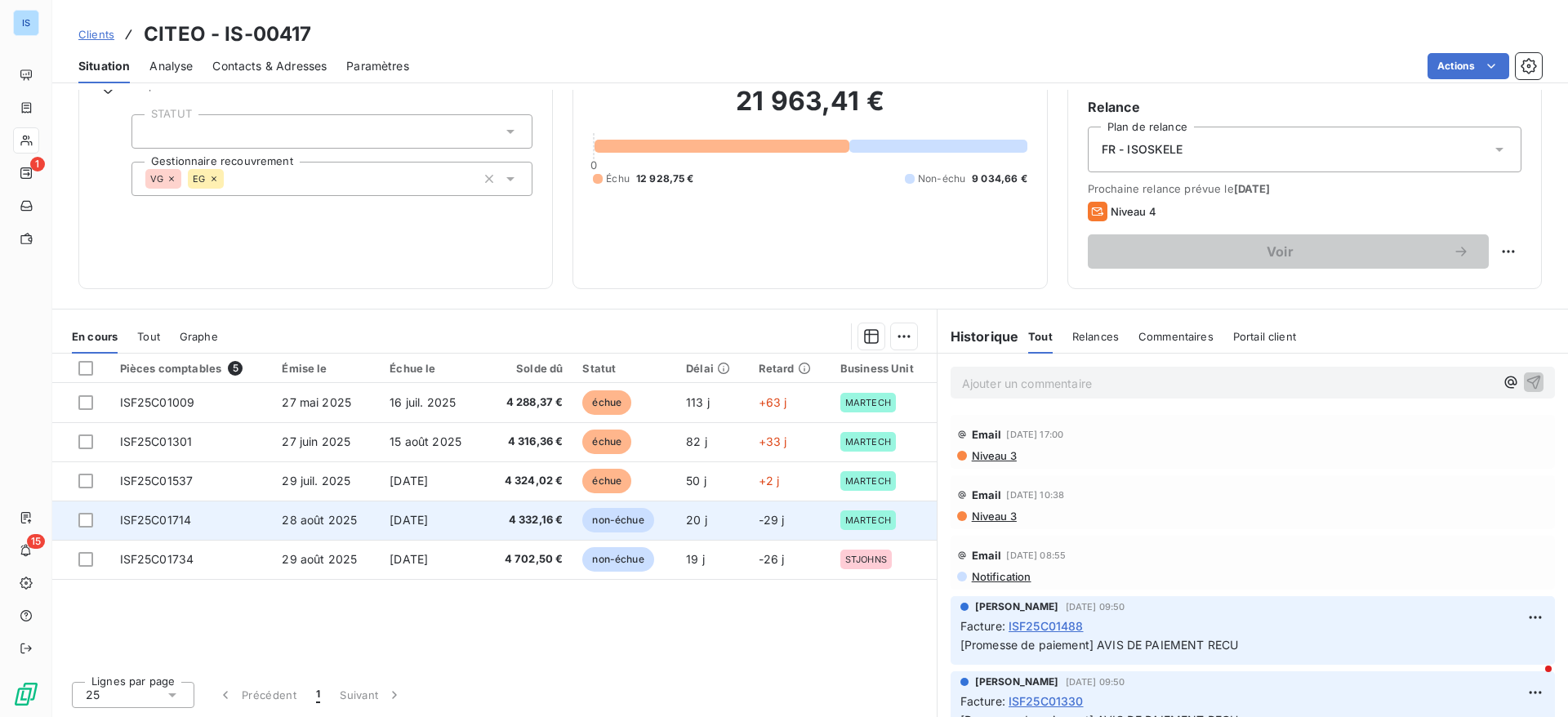
click at [180, 519] on span "ISF25C01714" at bounding box center [156, 520] width 72 height 14
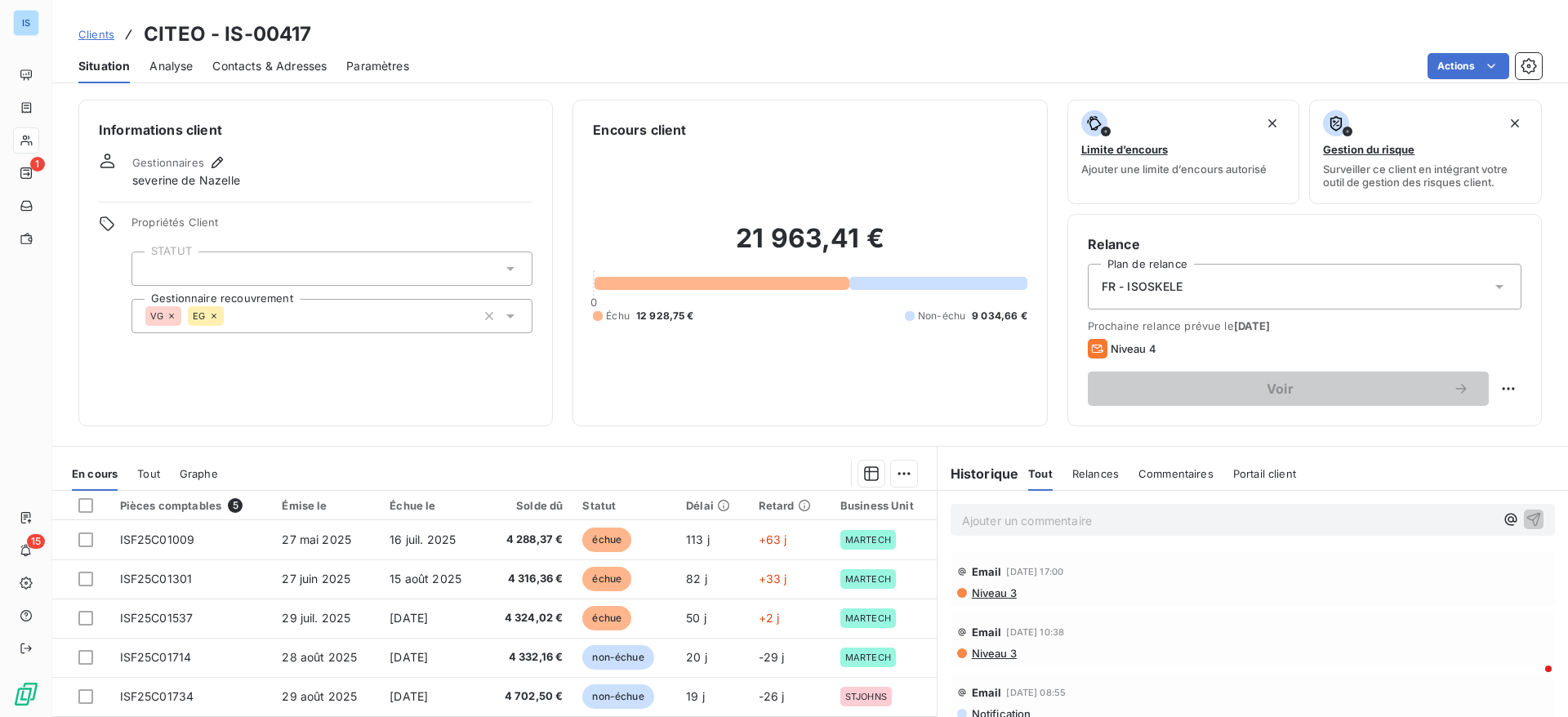
scroll to position [137, 0]
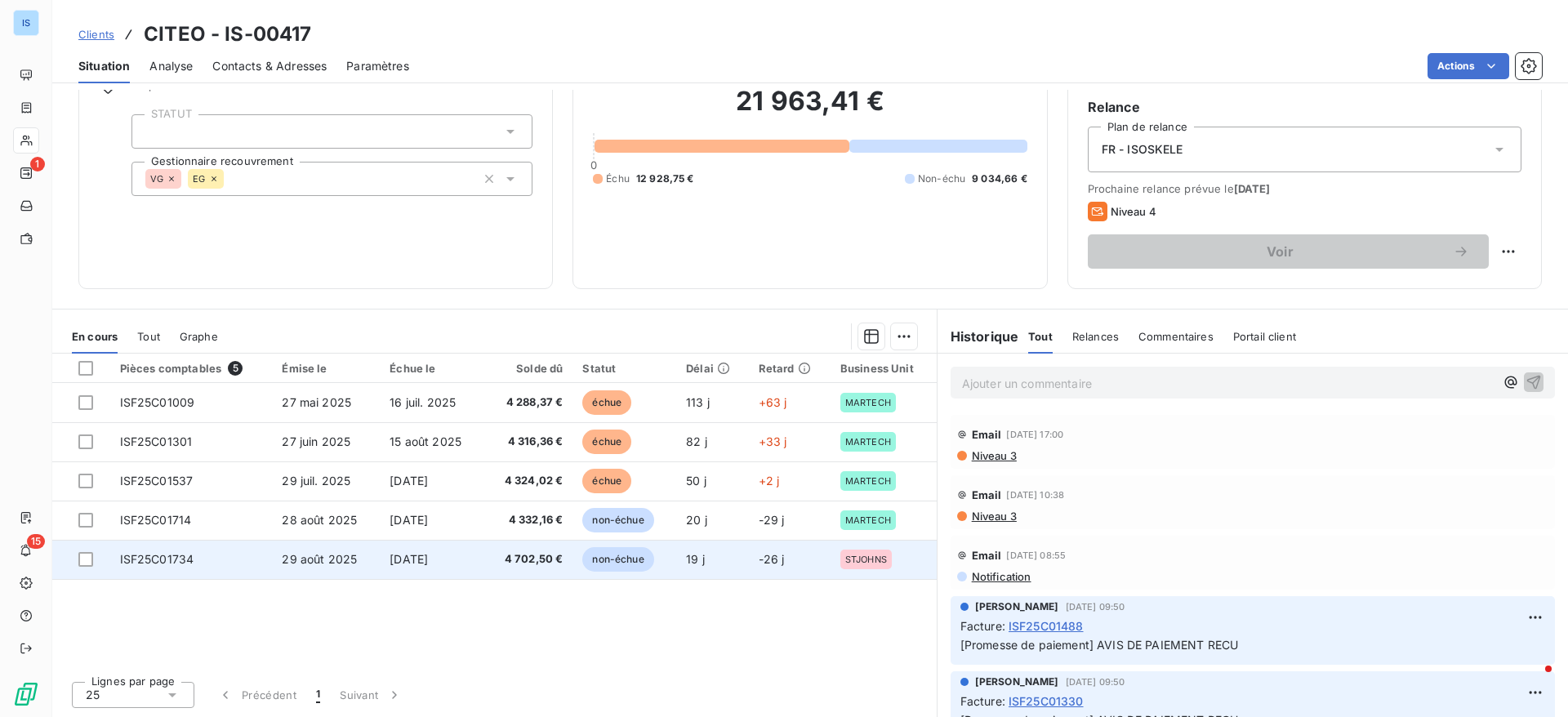
drag, startPoint x: 336, startPoint y: 707, endPoint x: 804, endPoint y: 555, distance: 492.1
click at [804, 555] on td "-26 j" at bounding box center [790, 559] width 81 height 39
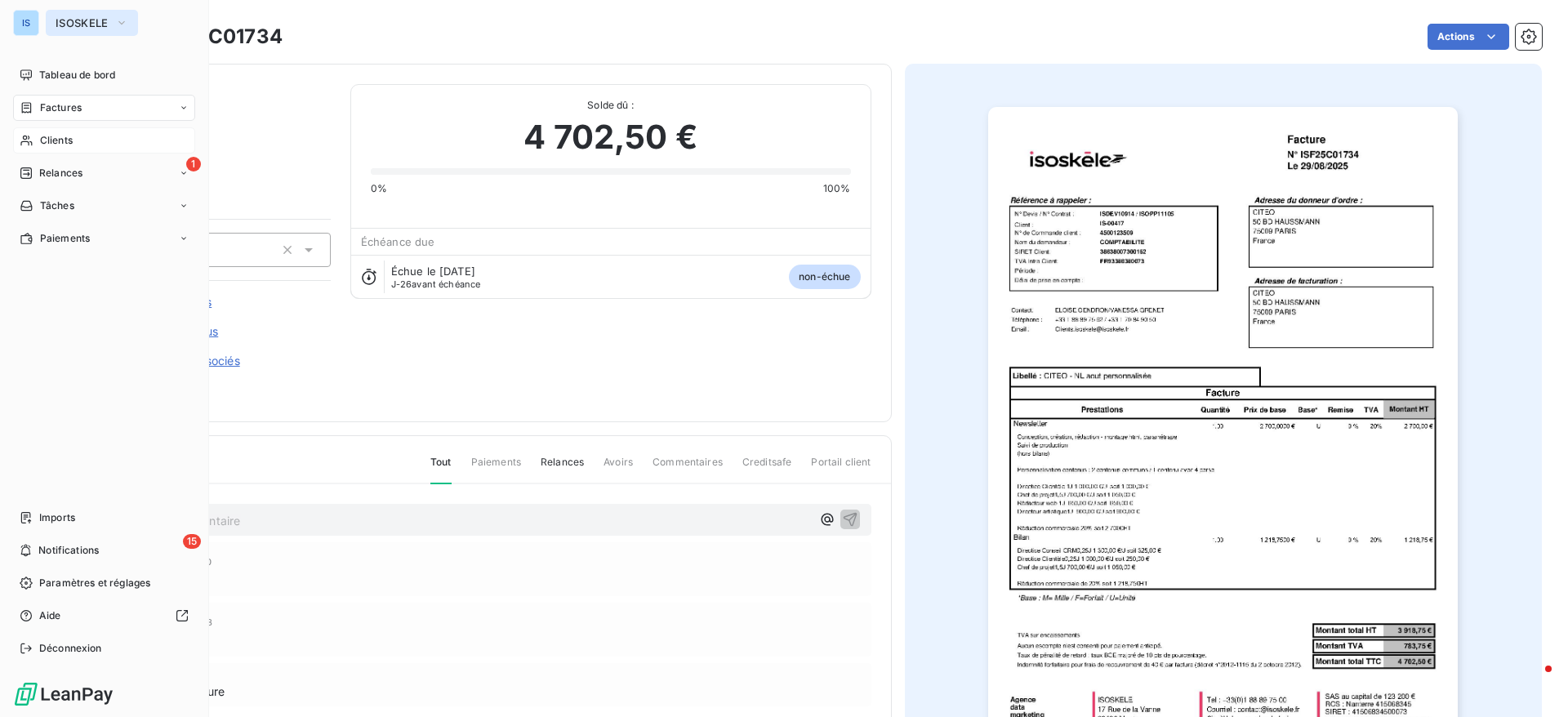
click at [83, 25] on span "ISOSKELE" at bounding box center [82, 23] width 53 height 13
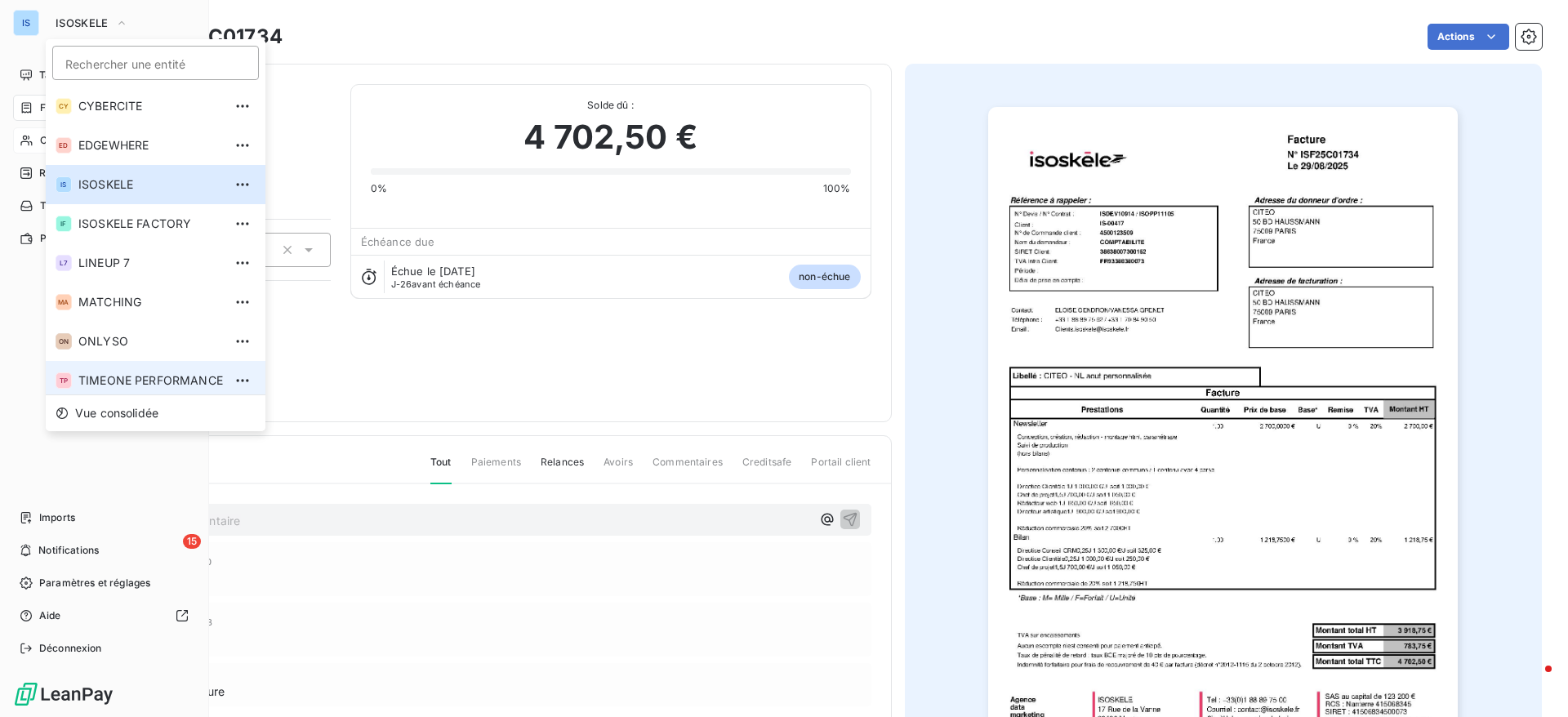
scroll to position [6, 0]
click at [97, 376] on span "TIMEONE PERFORMANCE" at bounding box center [150, 375] width 145 height 17
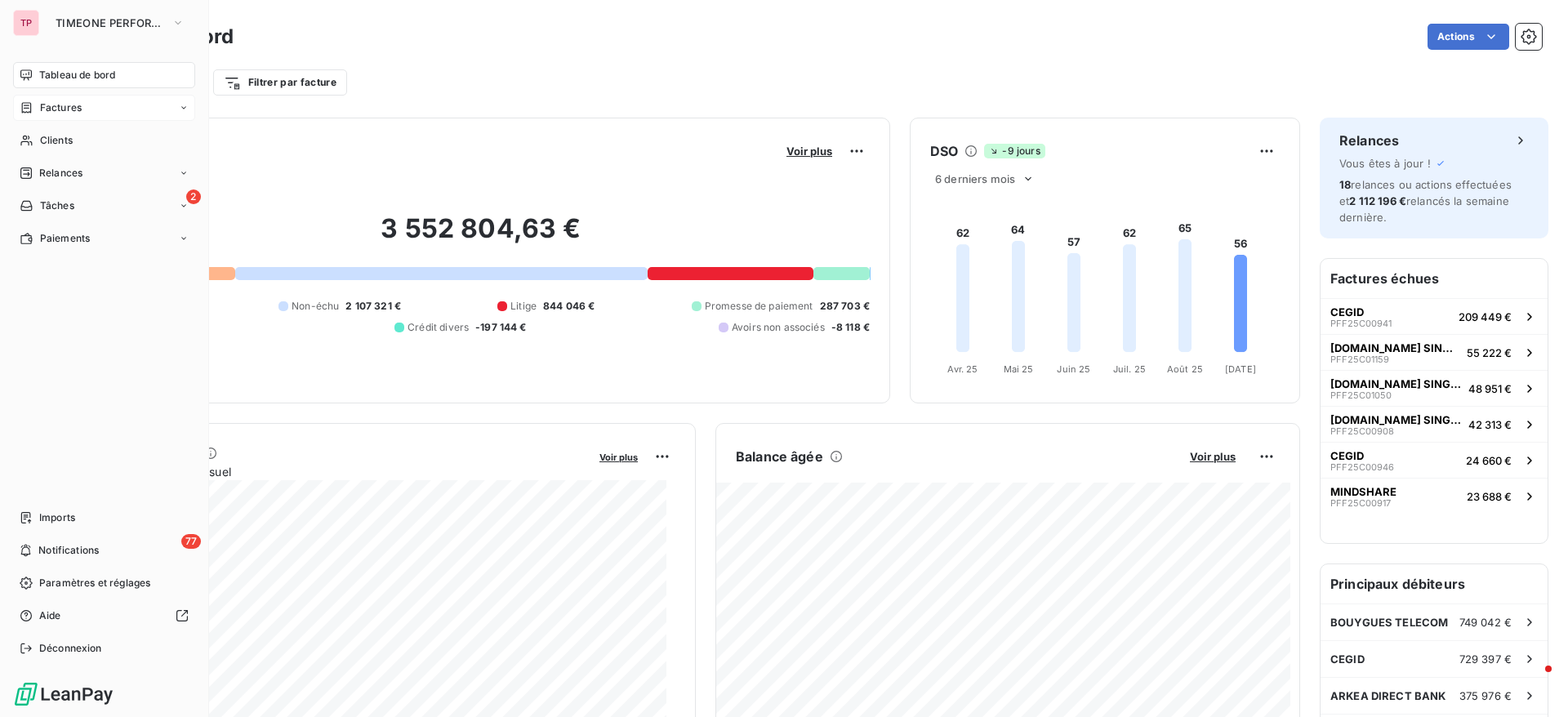
click at [66, 115] on span "Factures" at bounding box center [61, 108] width 42 height 15
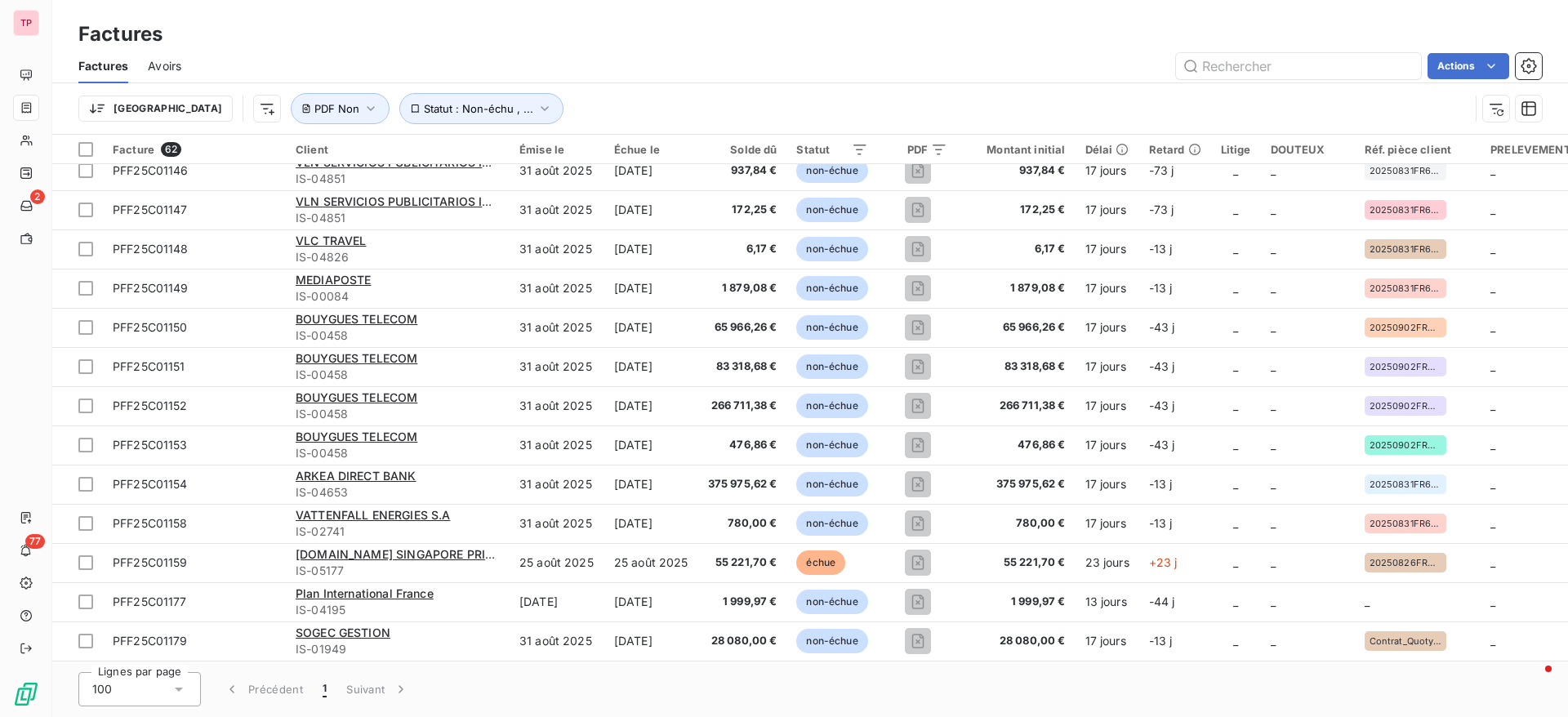
scroll to position [1941, 0]
